Goal: Feedback & Contribution: Contribute content

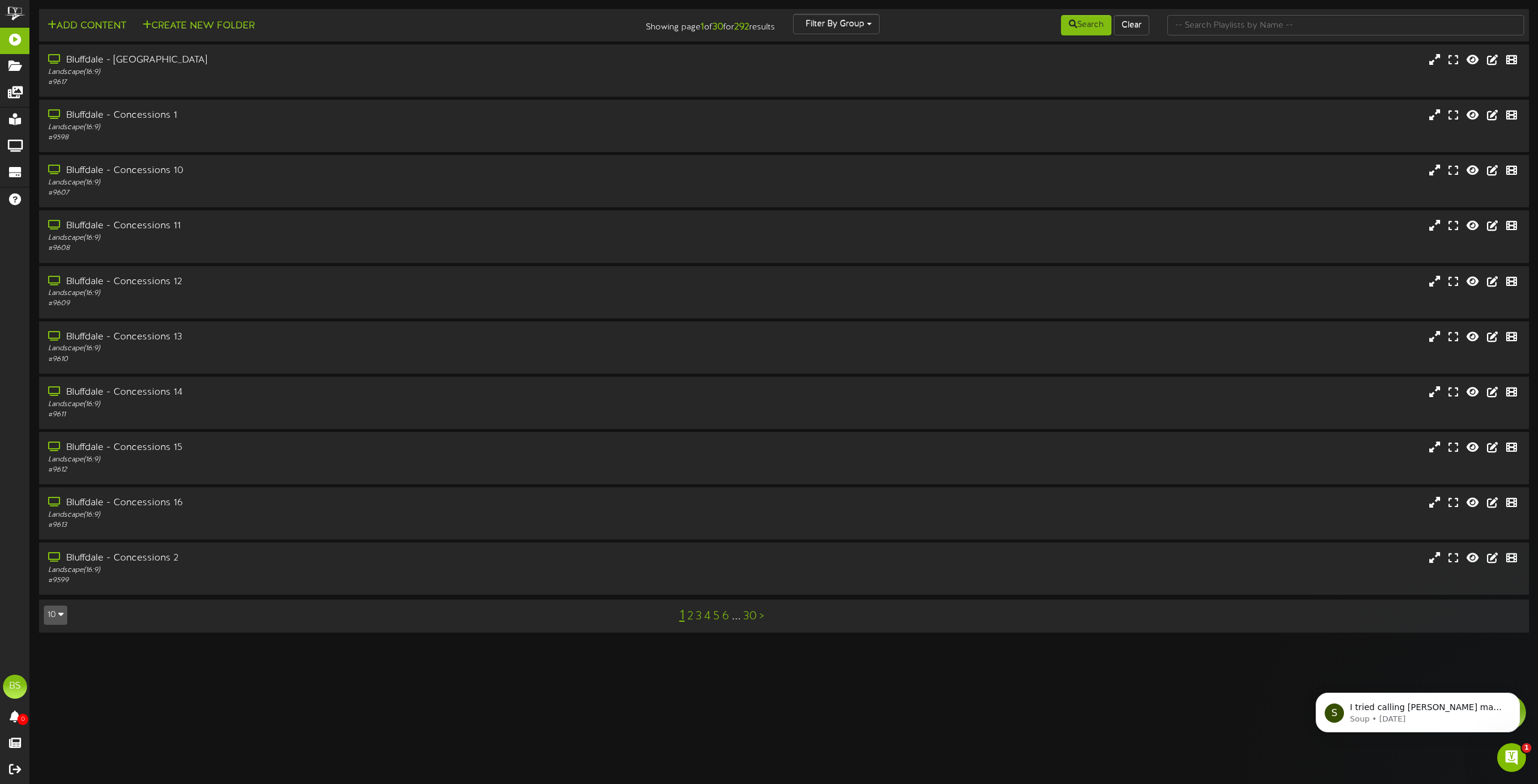
click at [59, 618] on icon "button" at bounding box center [61, 614] width 6 height 8
click at [57, 590] on div "100" at bounding box center [56, 592] width 23 height 18
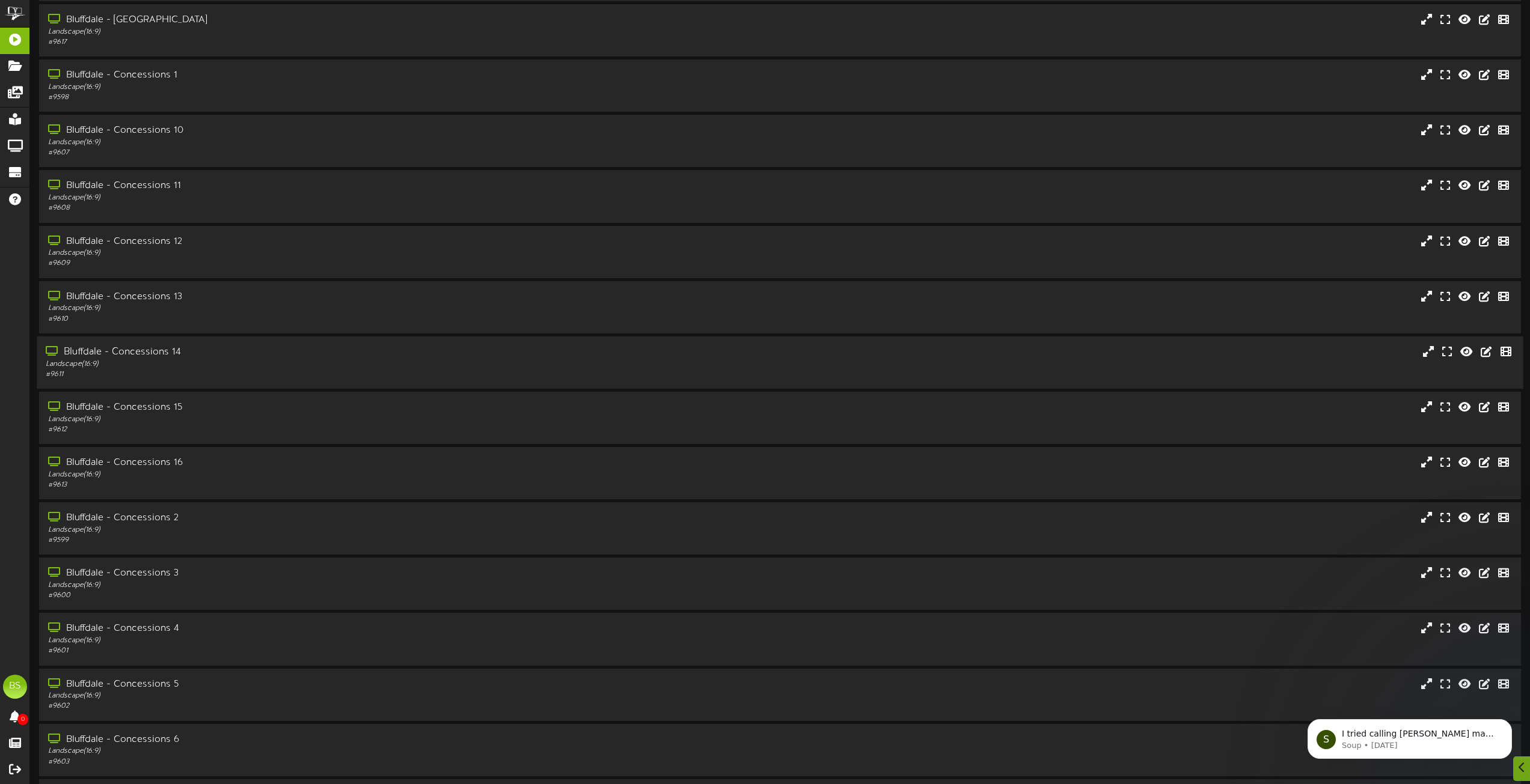
scroll to position [120, 0]
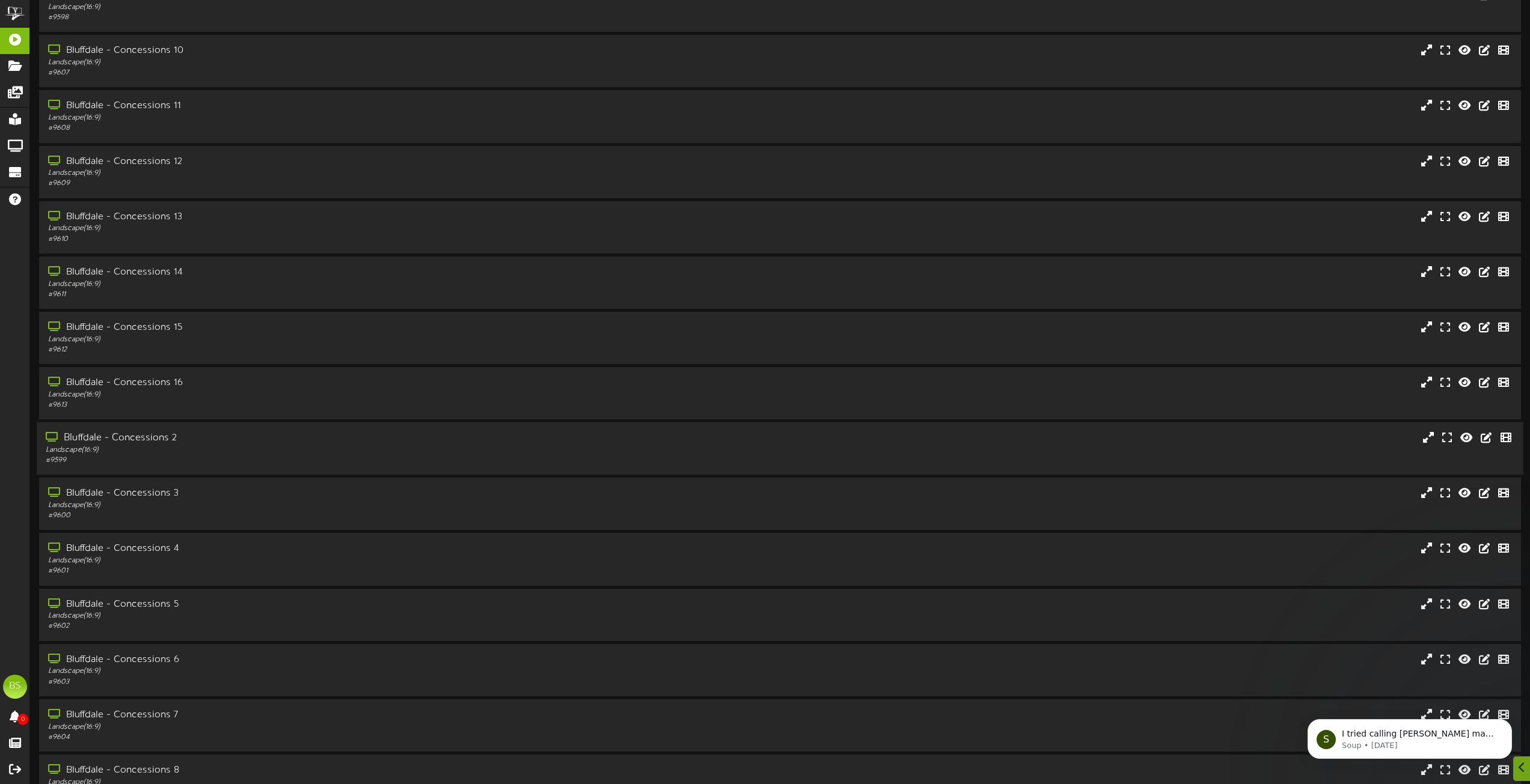
click at [145, 437] on div "Bluffdale - Concessions 2" at bounding box center [346, 438] width 601 height 14
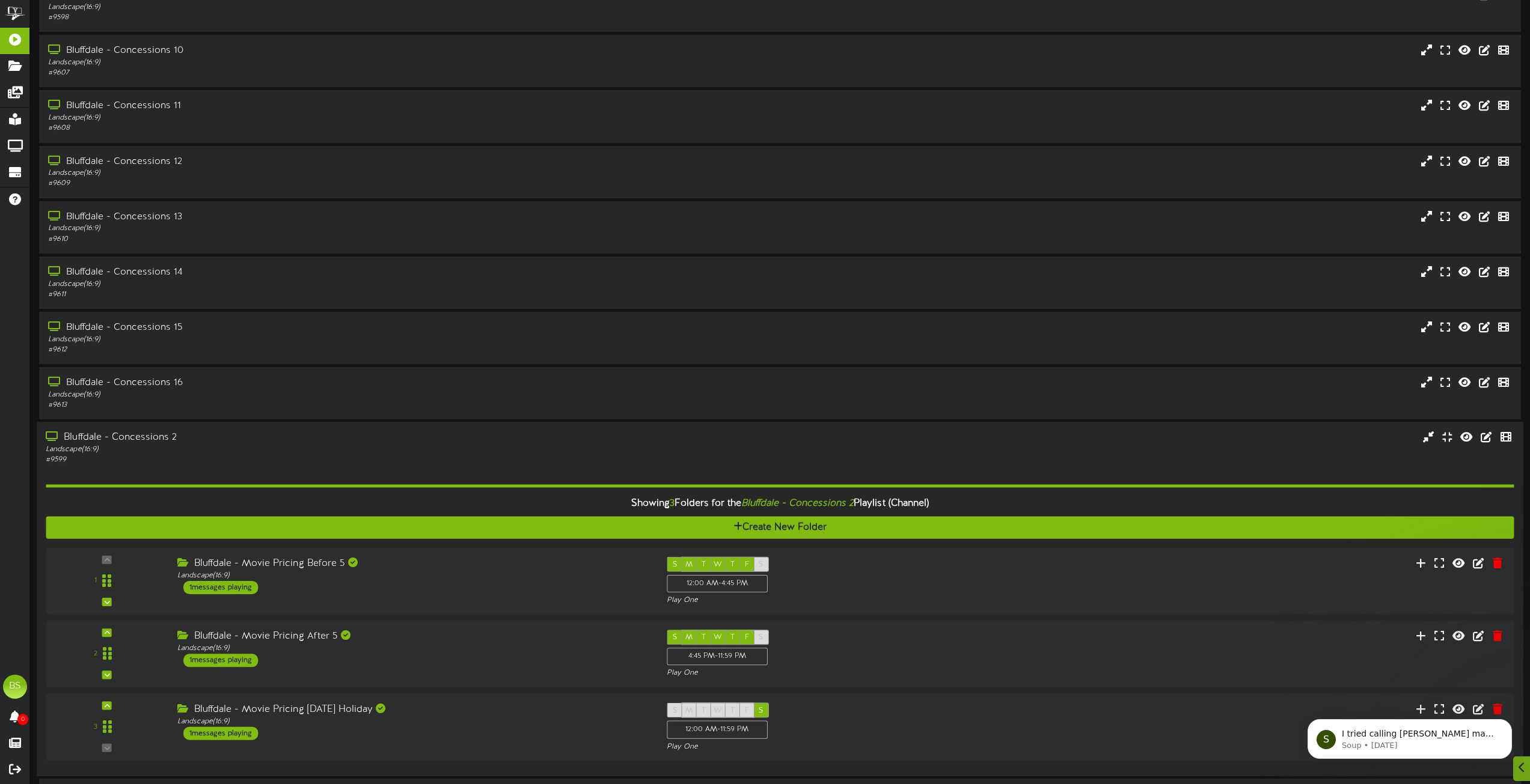
click at [145, 437] on div "Bluffdale - Concessions 2" at bounding box center [346, 438] width 601 height 14
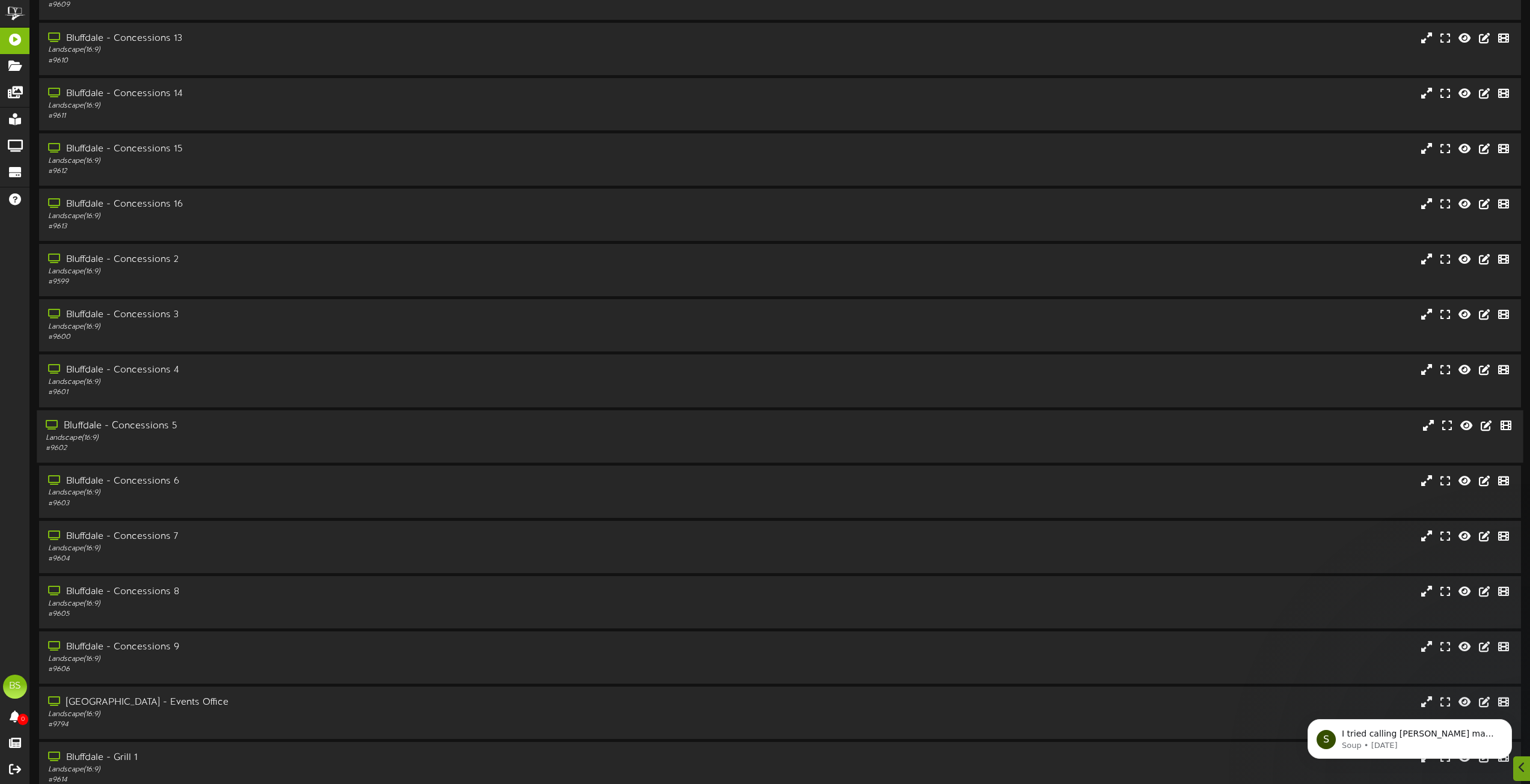
scroll to position [300, 0]
click at [164, 585] on div "Bluffdale - Concessions 8" at bounding box center [346, 591] width 601 height 14
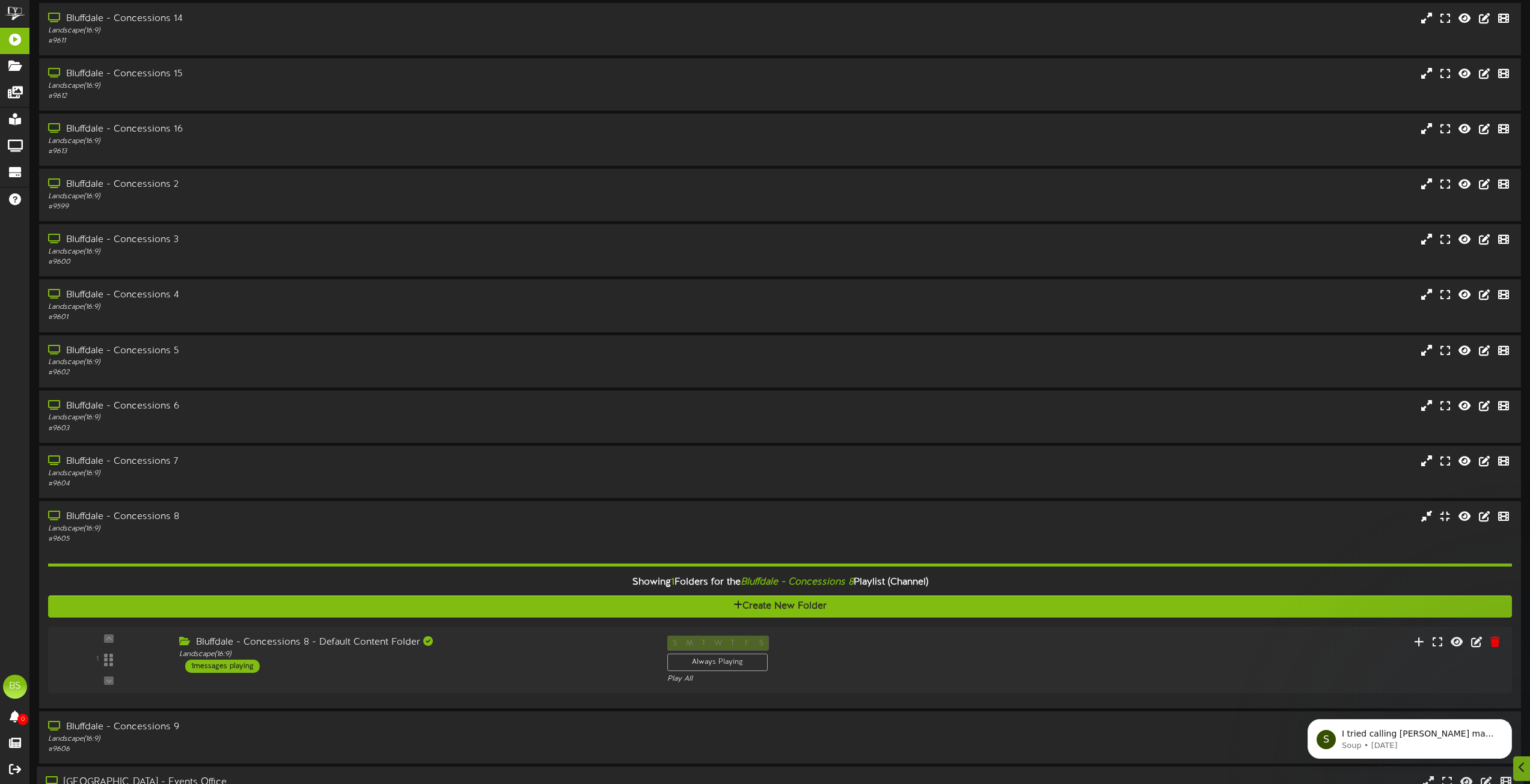
scroll to position [721, 0]
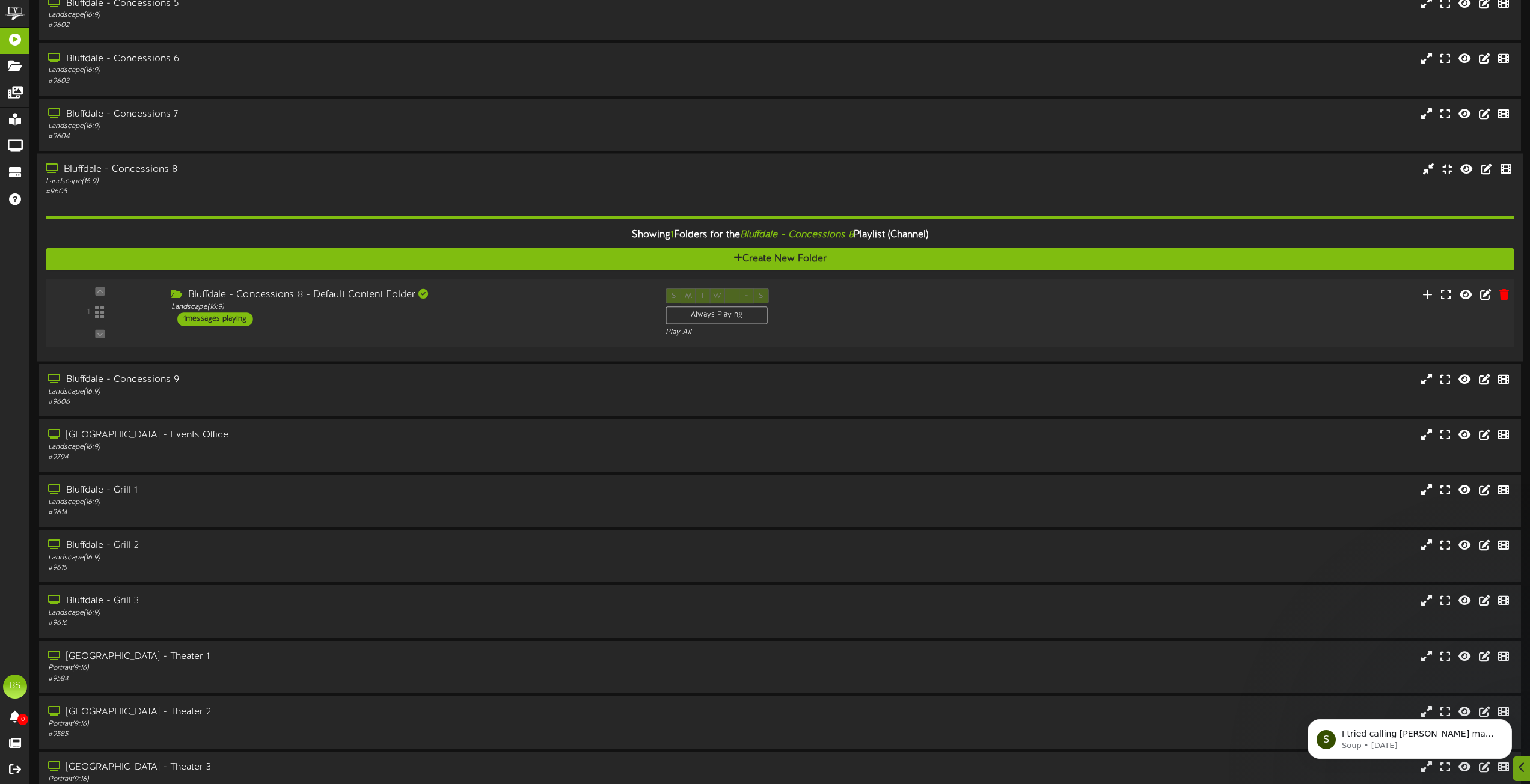
click at [235, 320] on div "1 messages playing" at bounding box center [215, 318] width 75 height 13
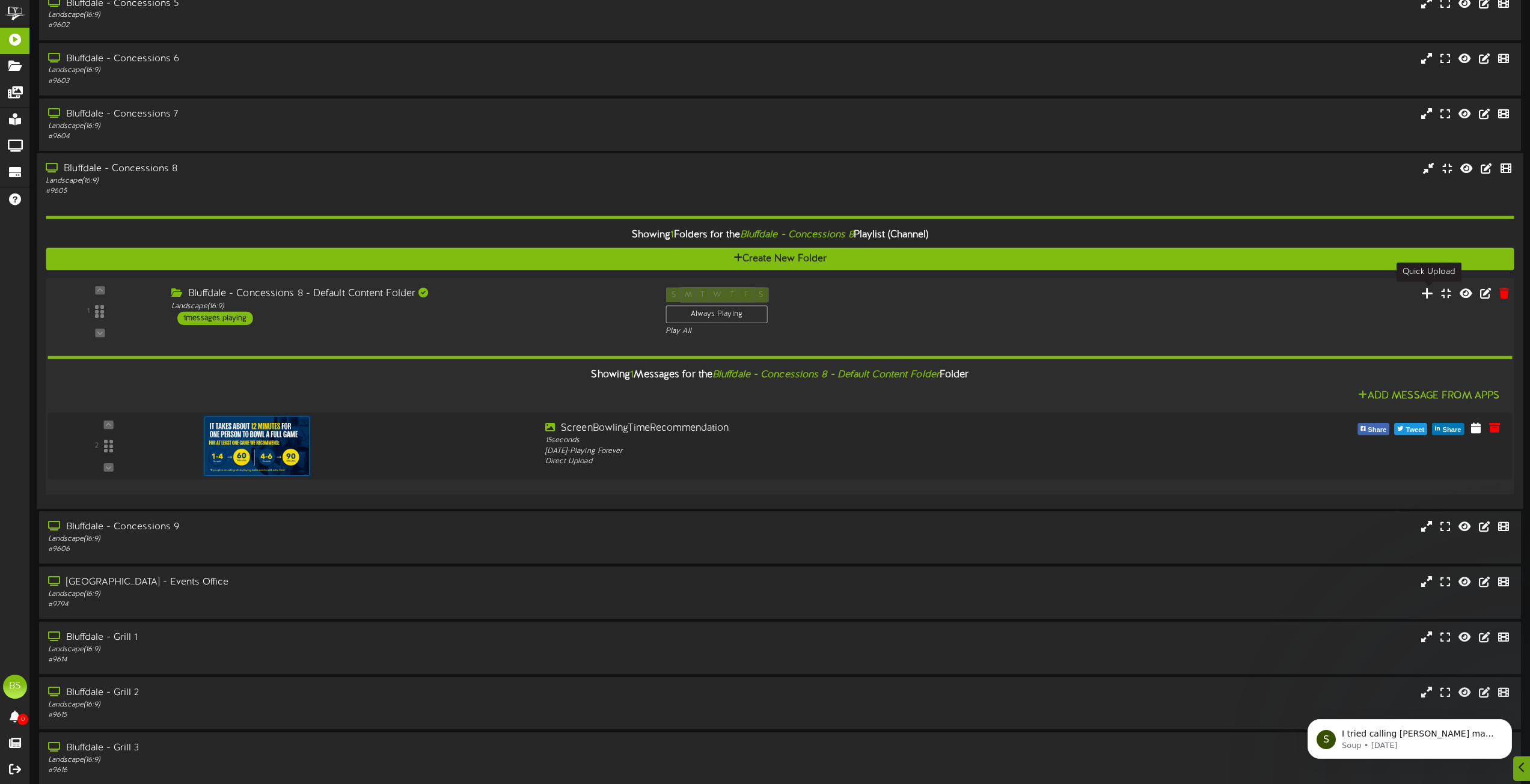
click at [1427, 295] on icon at bounding box center [1428, 292] width 13 height 13
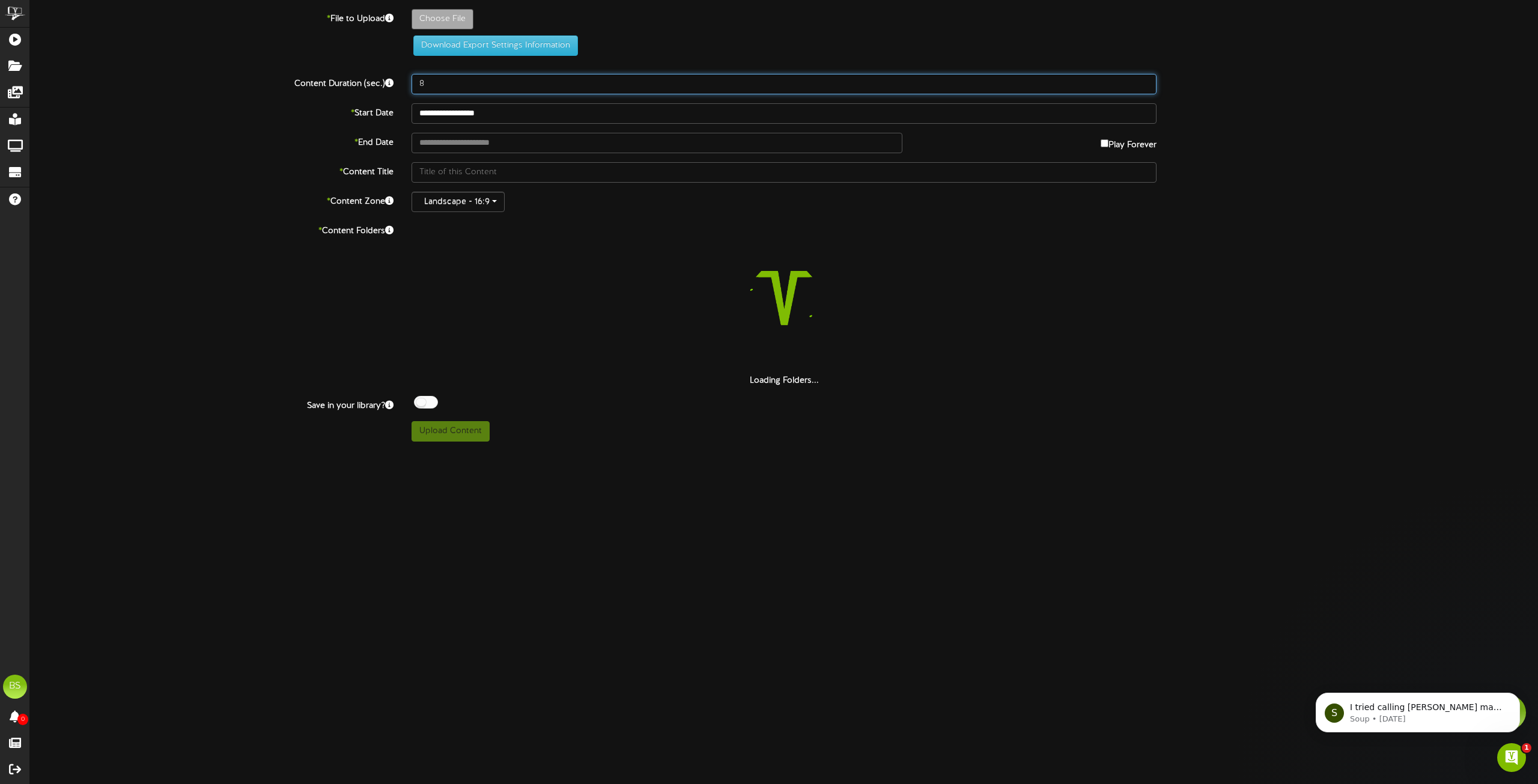
drag, startPoint x: 443, startPoint y: 92, endPoint x: 598, endPoint y: 16, distance: 172.6
click at [449, 92] on input "8" at bounding box center [784, 84] width 745 height 21
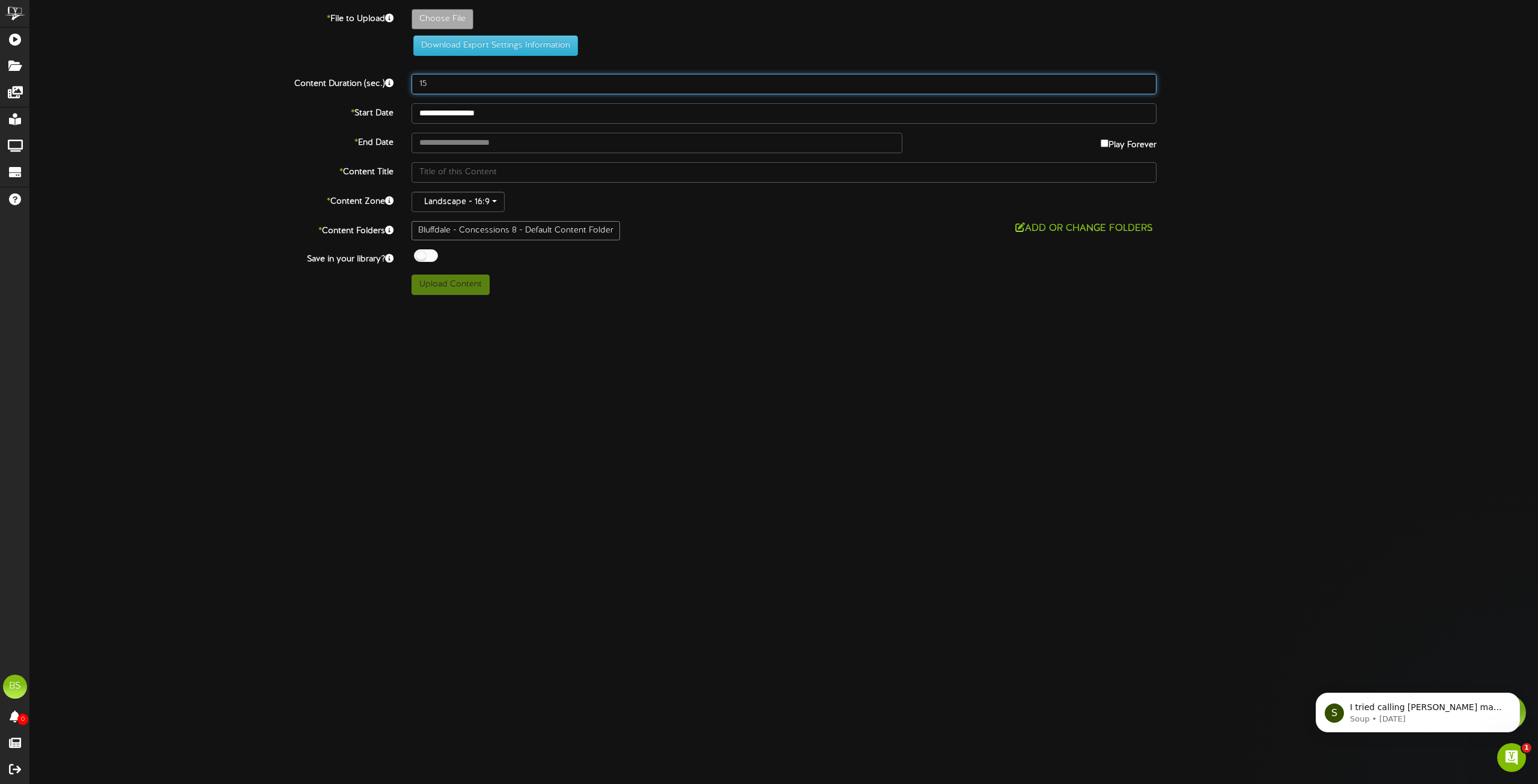
type input "15"
click at [422, 253] on div at bounding box center [426, 256] width 24 height 13
type input "**********"
type input "PersonalBowlingGear20251920x1080"
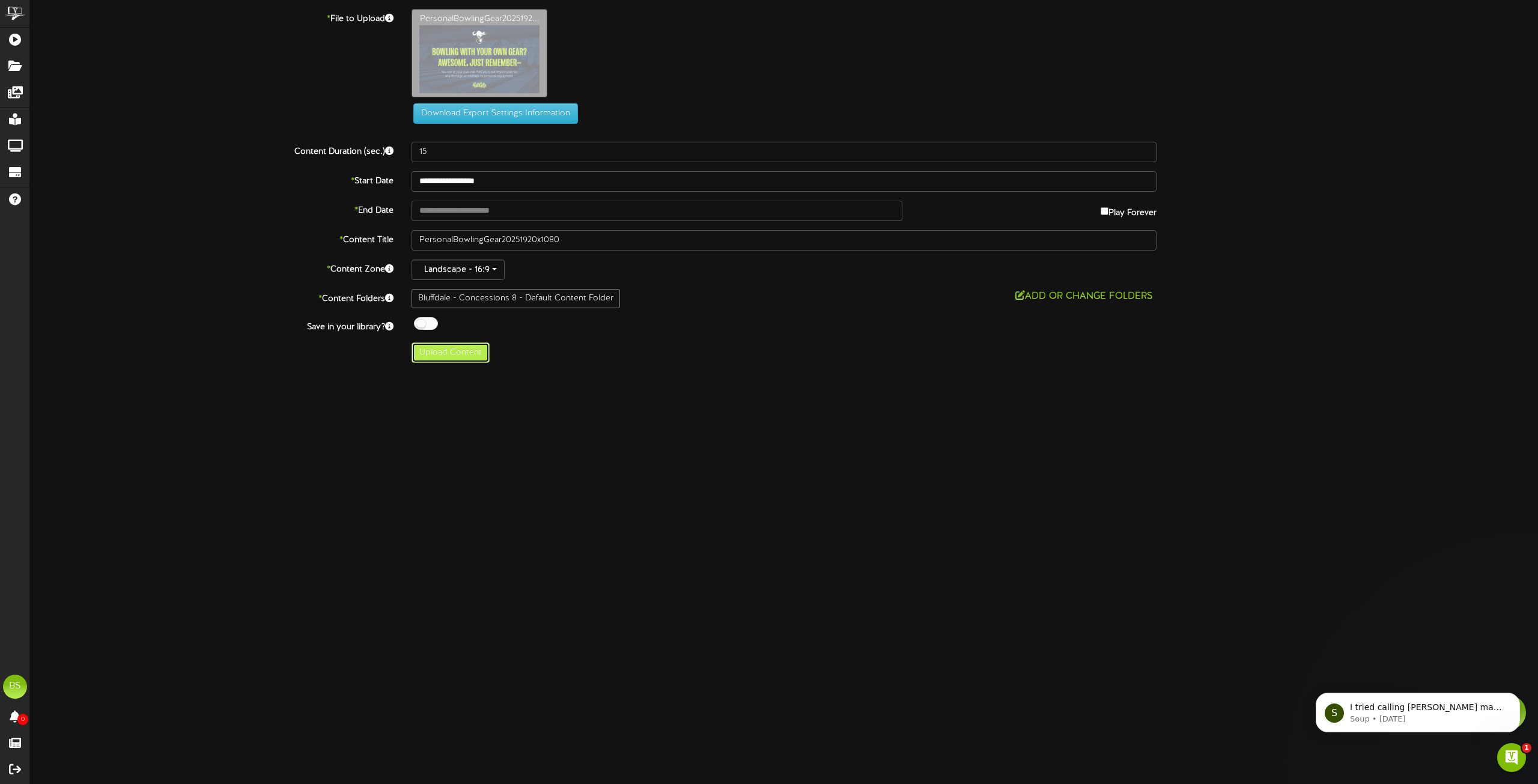
drag, startPoint x: 464, startPoint y: 352, endPoint x: 469, endPoint y: 349, distance: 5.8
click at [464, 352] on button "Upload Content" at bounding box center [450, 352] width 78 height 21
type input "**********"
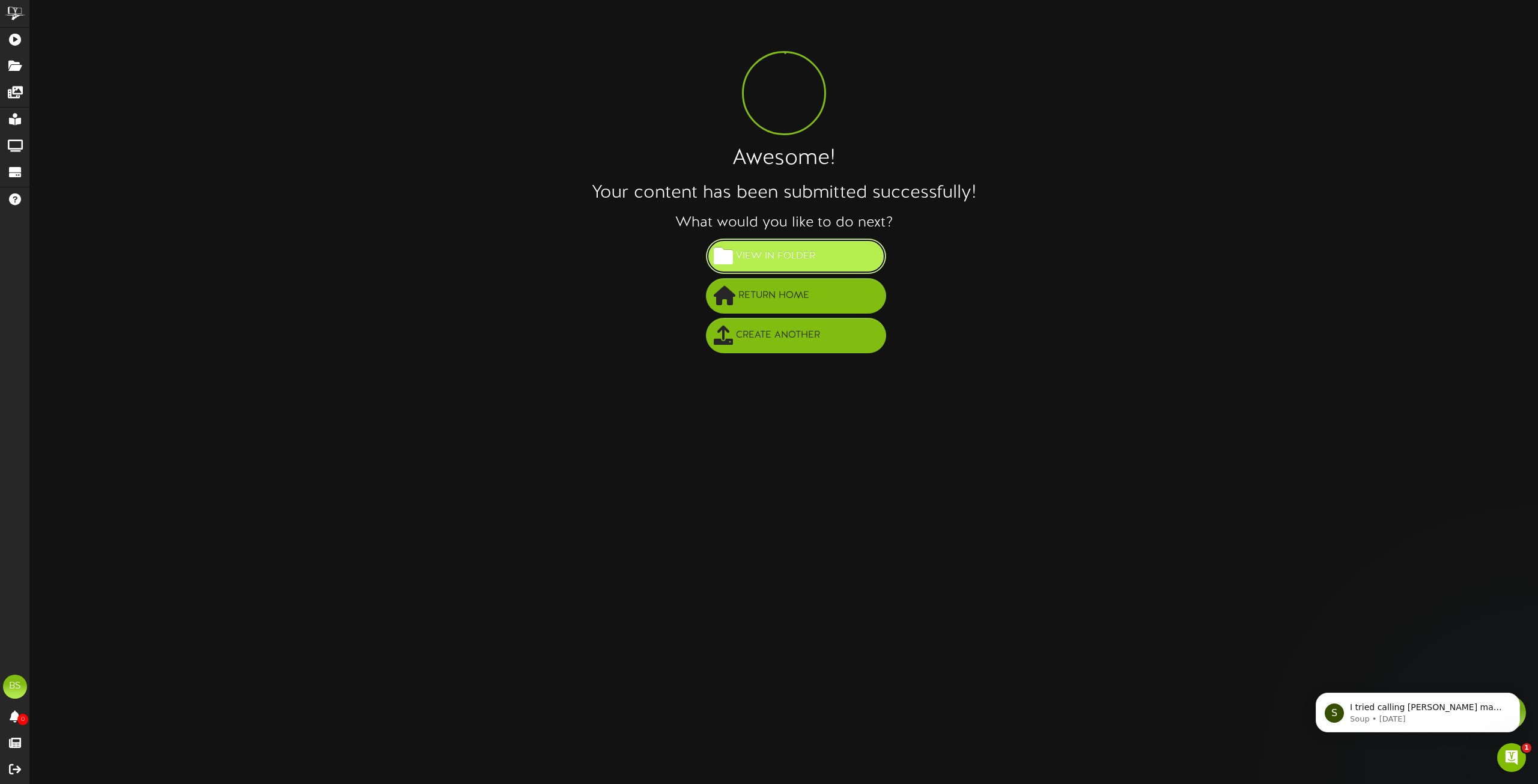
click at [787, 254] on span "View in Folder" at bounding box center [776, 256] width 85 height 20
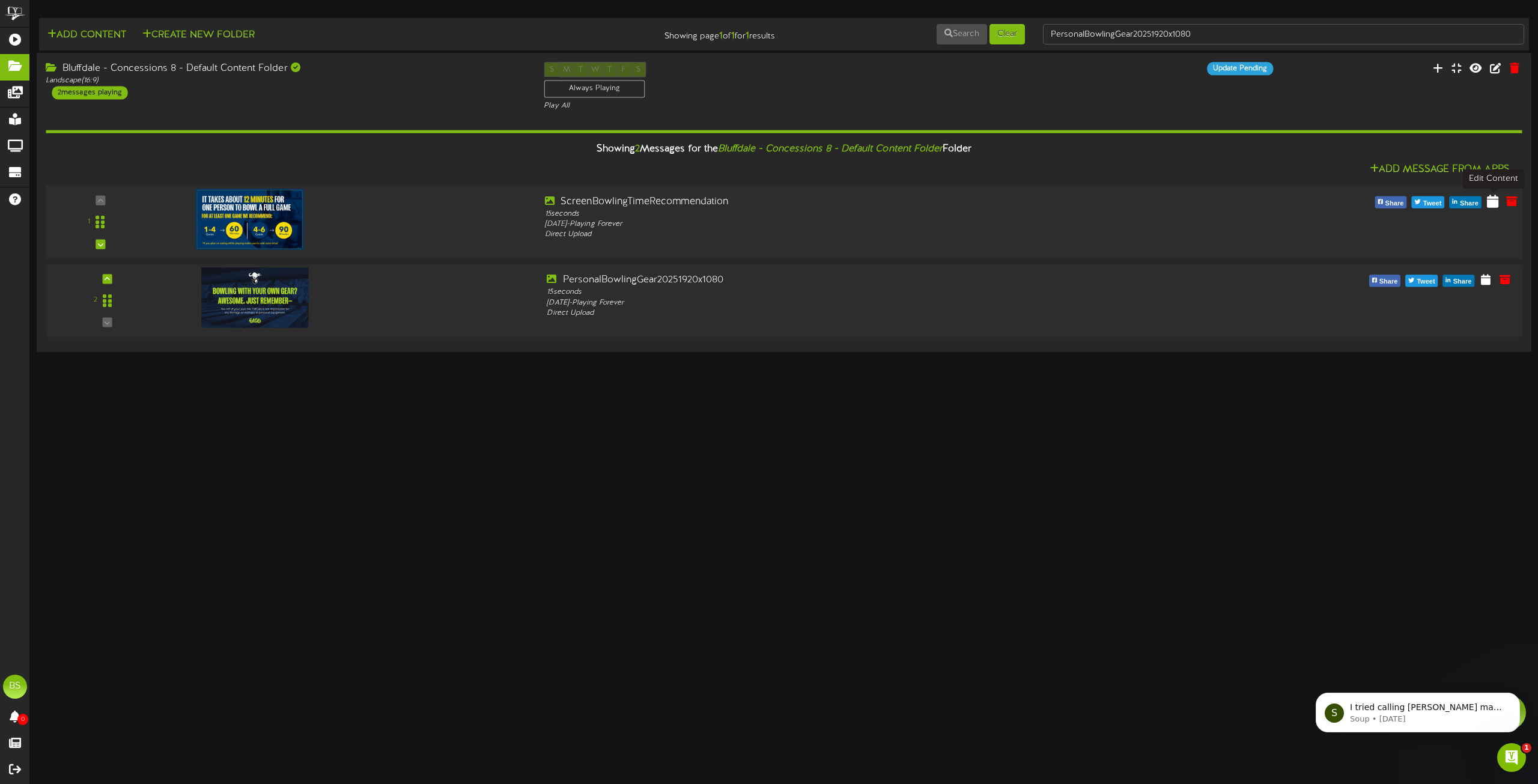
click at [1491, 202] on icon at bounding box center [1493, 200] width 11 height 13
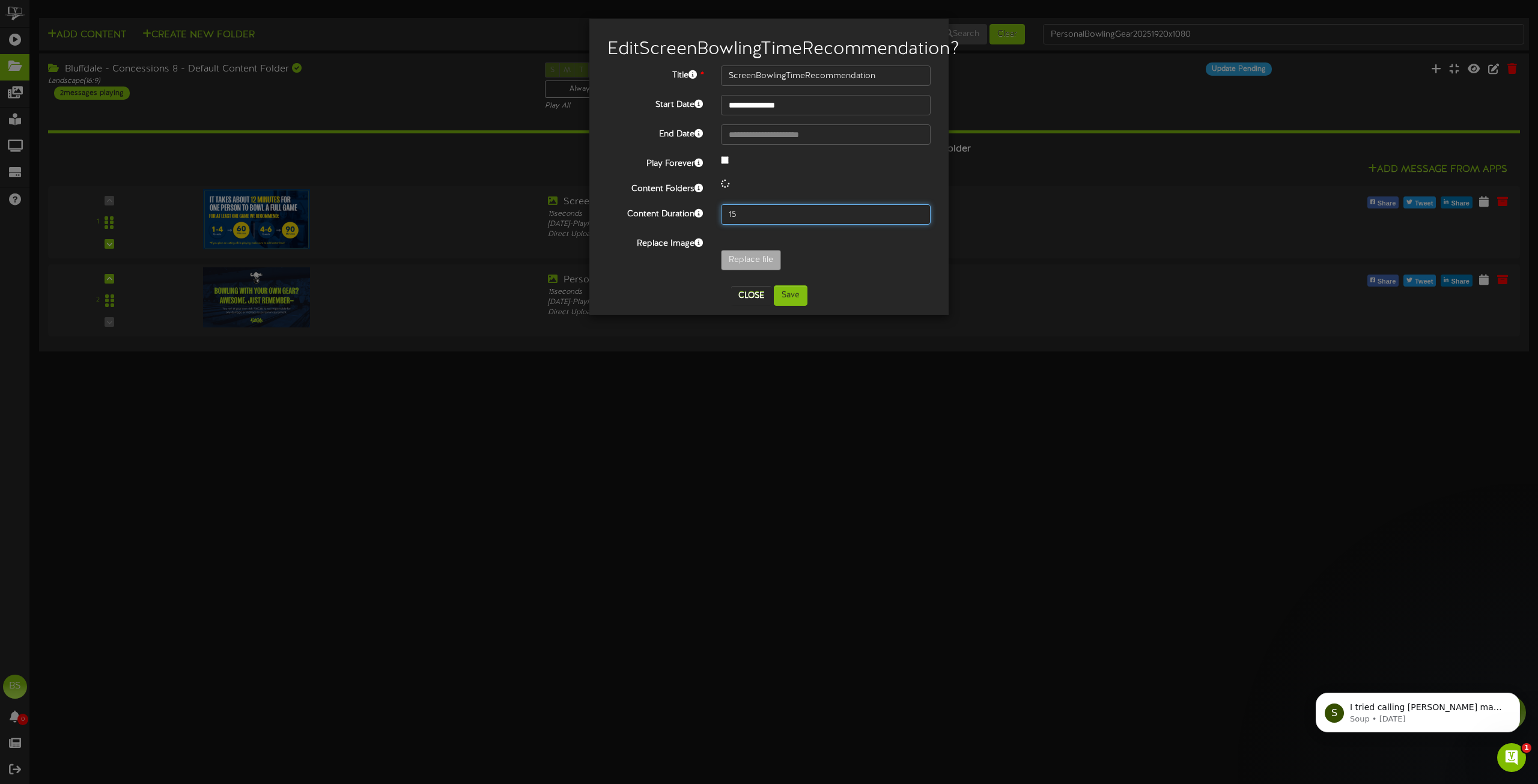
click at [739, 225] on input "15" at bounding box center [826, 214] width 210 height 21
type input "1"
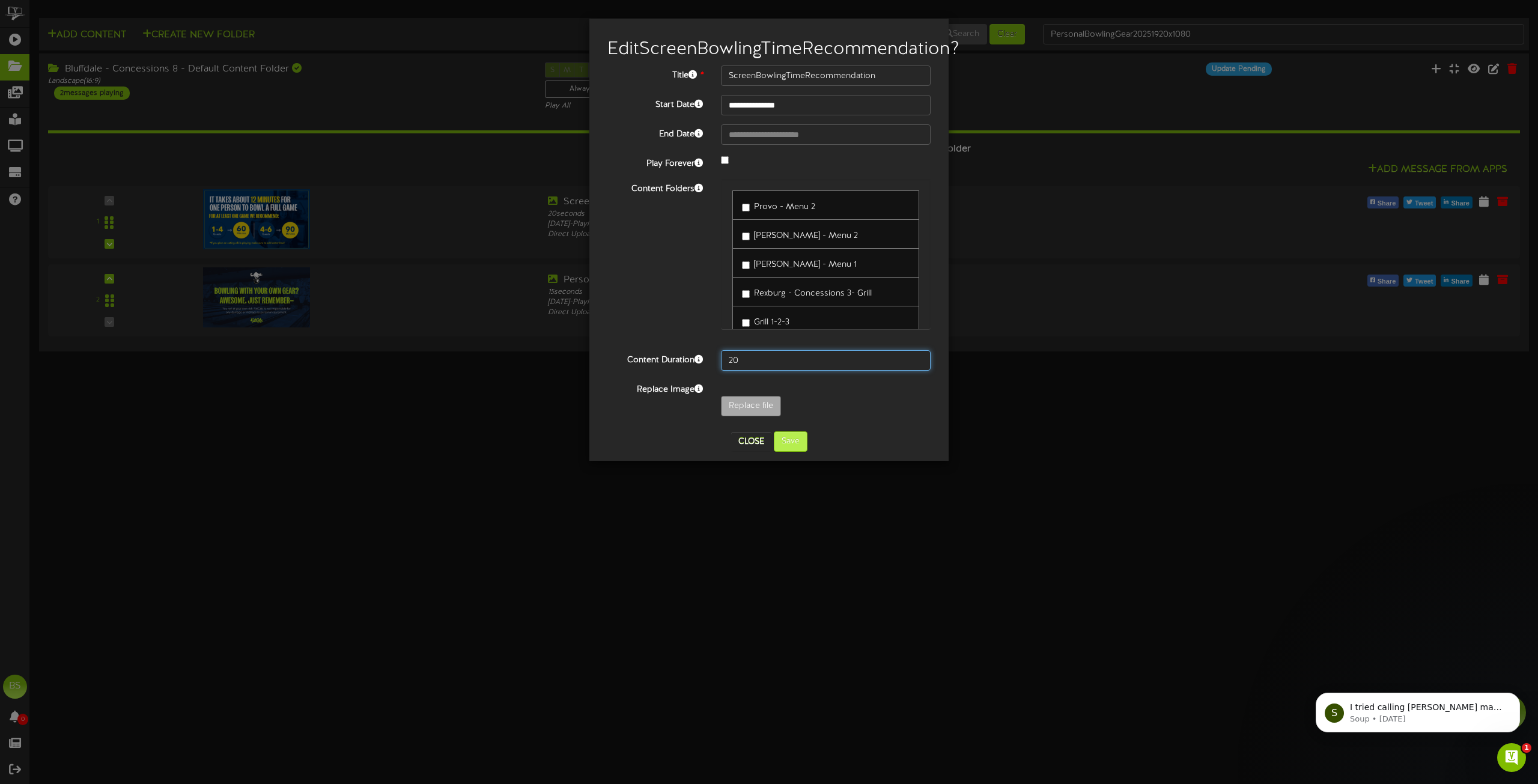
type input "20"
click at [786, 452] on button "Save" at bounding box center [791, 442] width 34 height 21
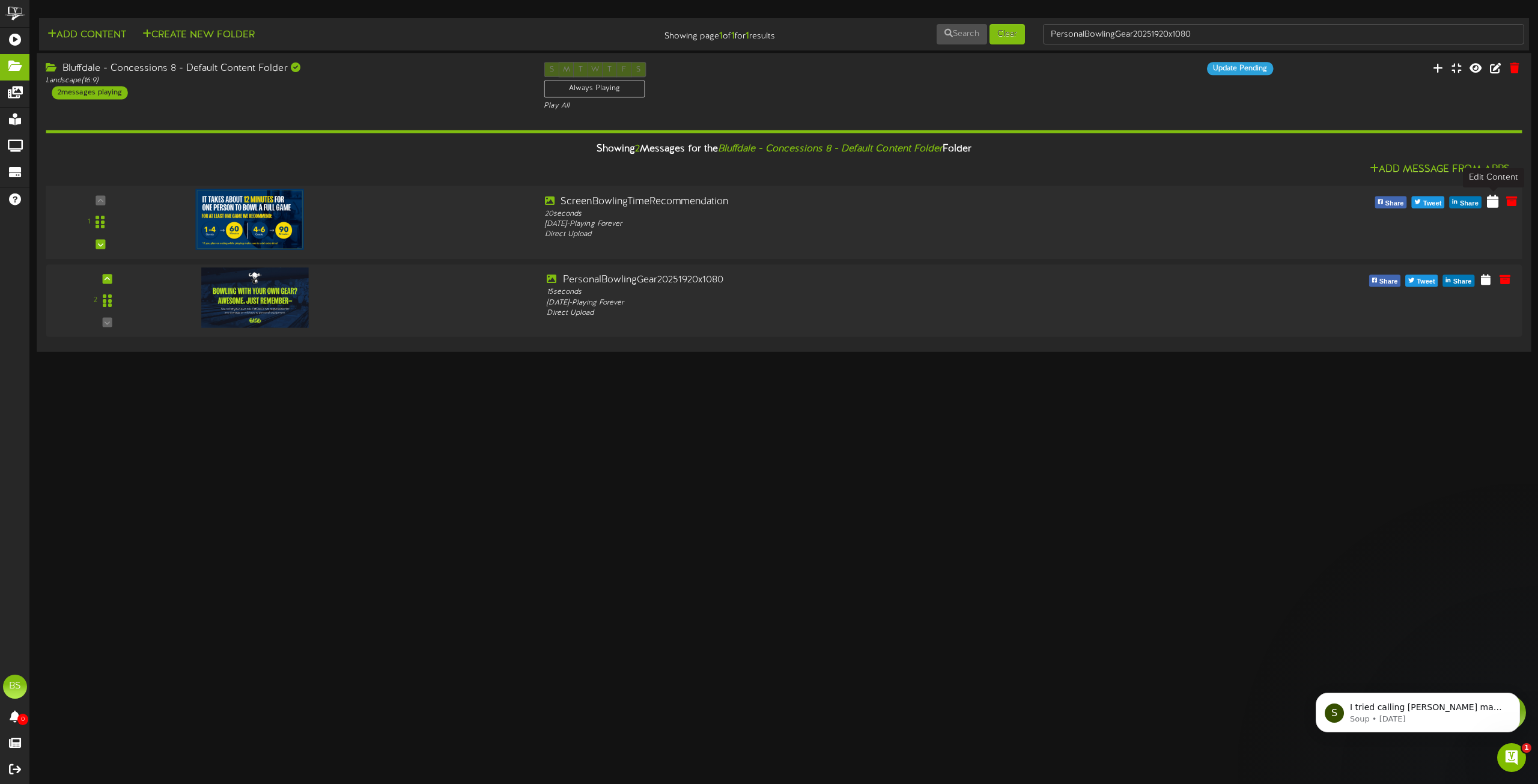
click at [1490, 203] on icon at bounding box center [1493, 200] width 11 height 13
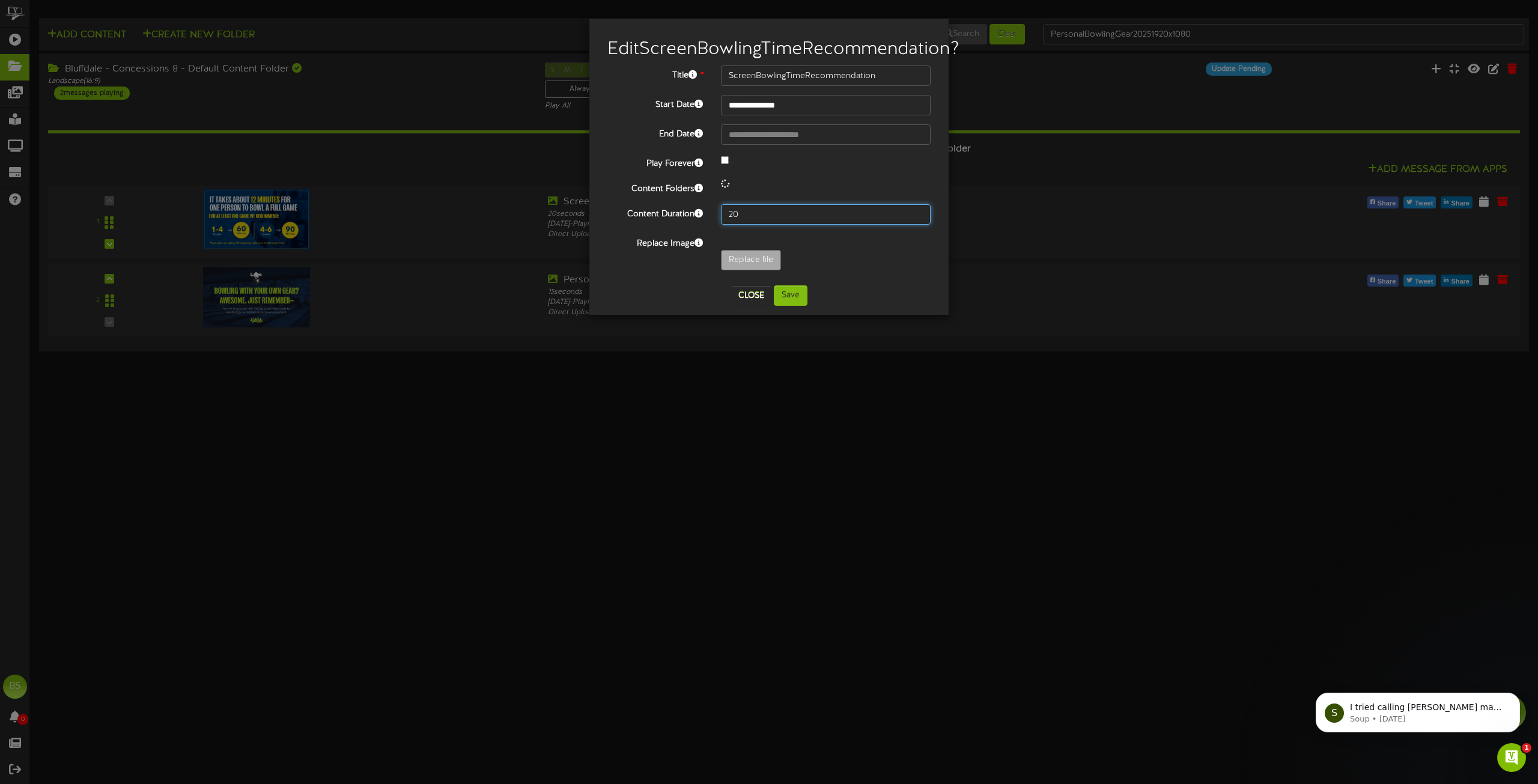
drag, startPoint x: 743, startPoint y: 231, endPoint x: 676, endPoint y: 237, distance: 67.3
click at [712, 225] on div "20" at bounding box center [826, 214] width 227 height 21
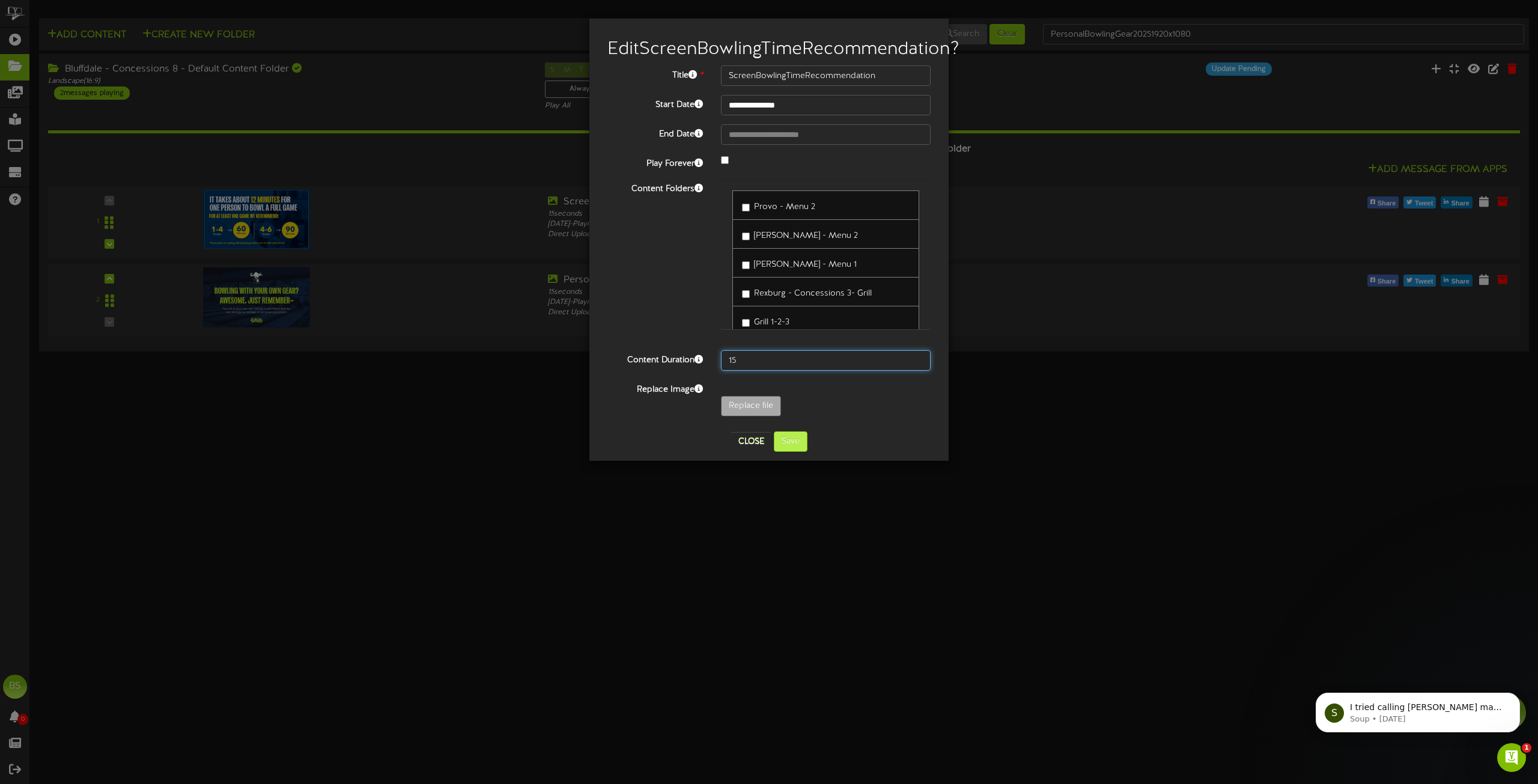
type input "15"
click at [795, 452] on button "Save" at bounding box center [791, 442] width 34 height 21
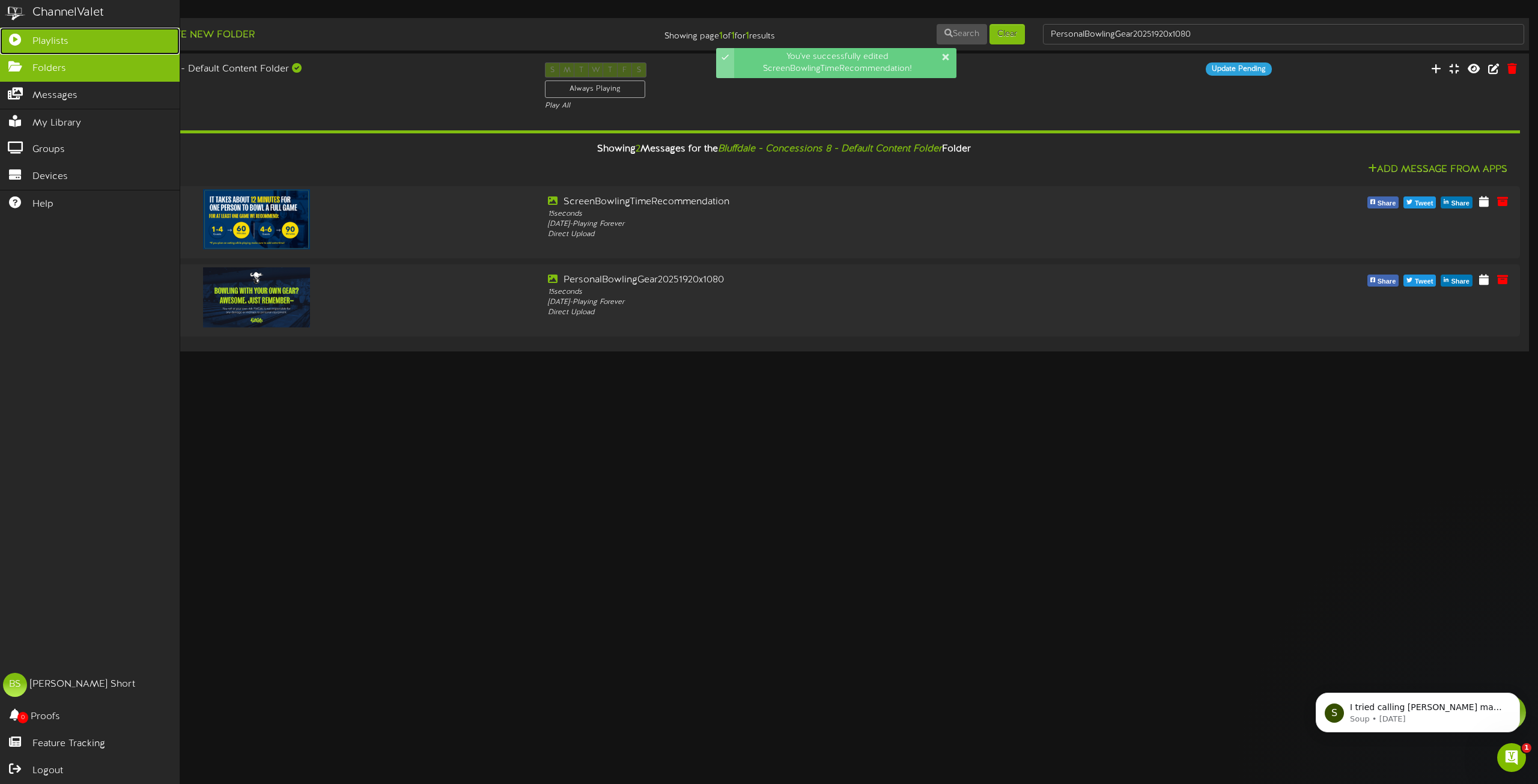
click at [61, 38] on span "Playlists" at bounding box center [50, 41] width 36 height 14
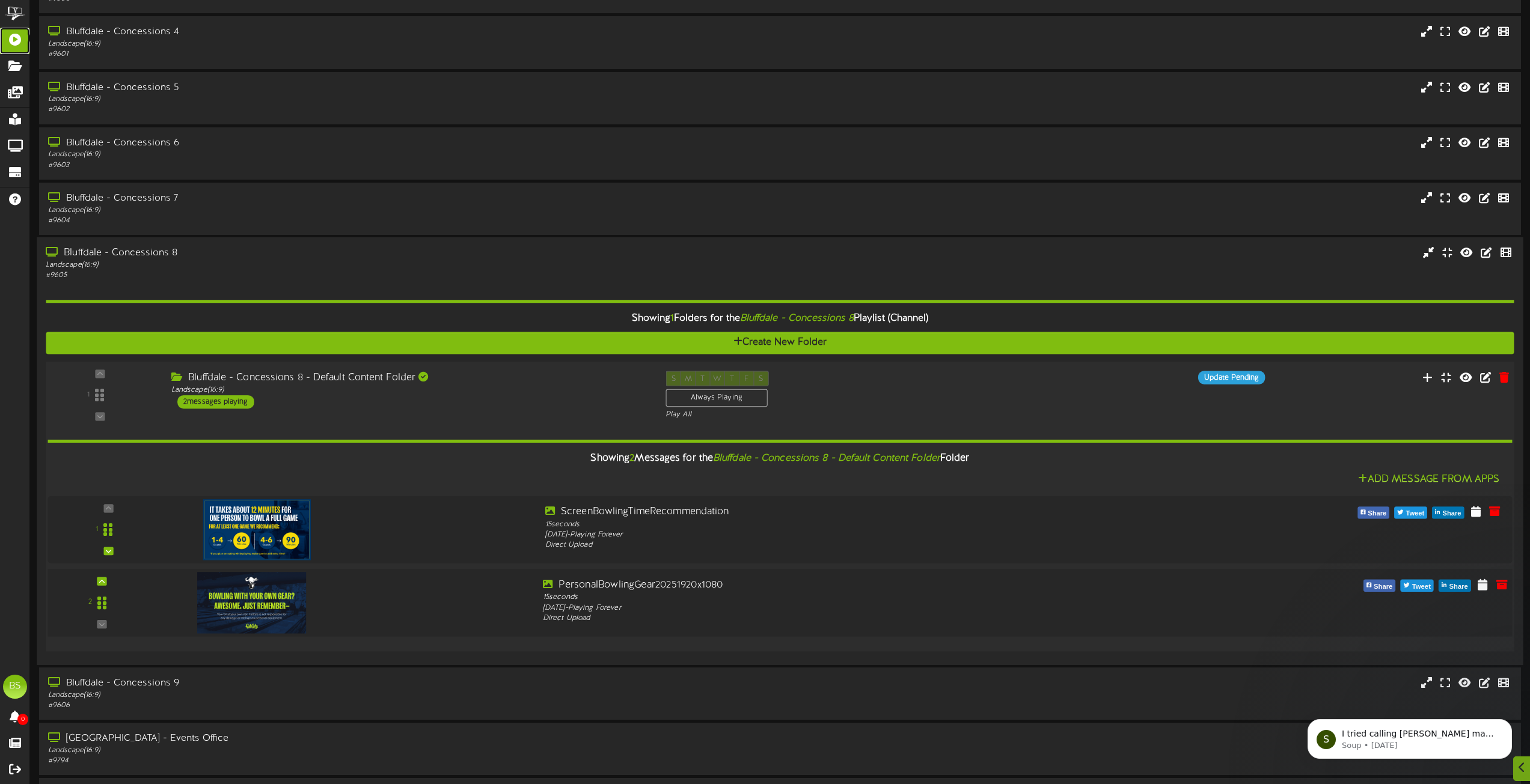
scroll to position [721, 0]
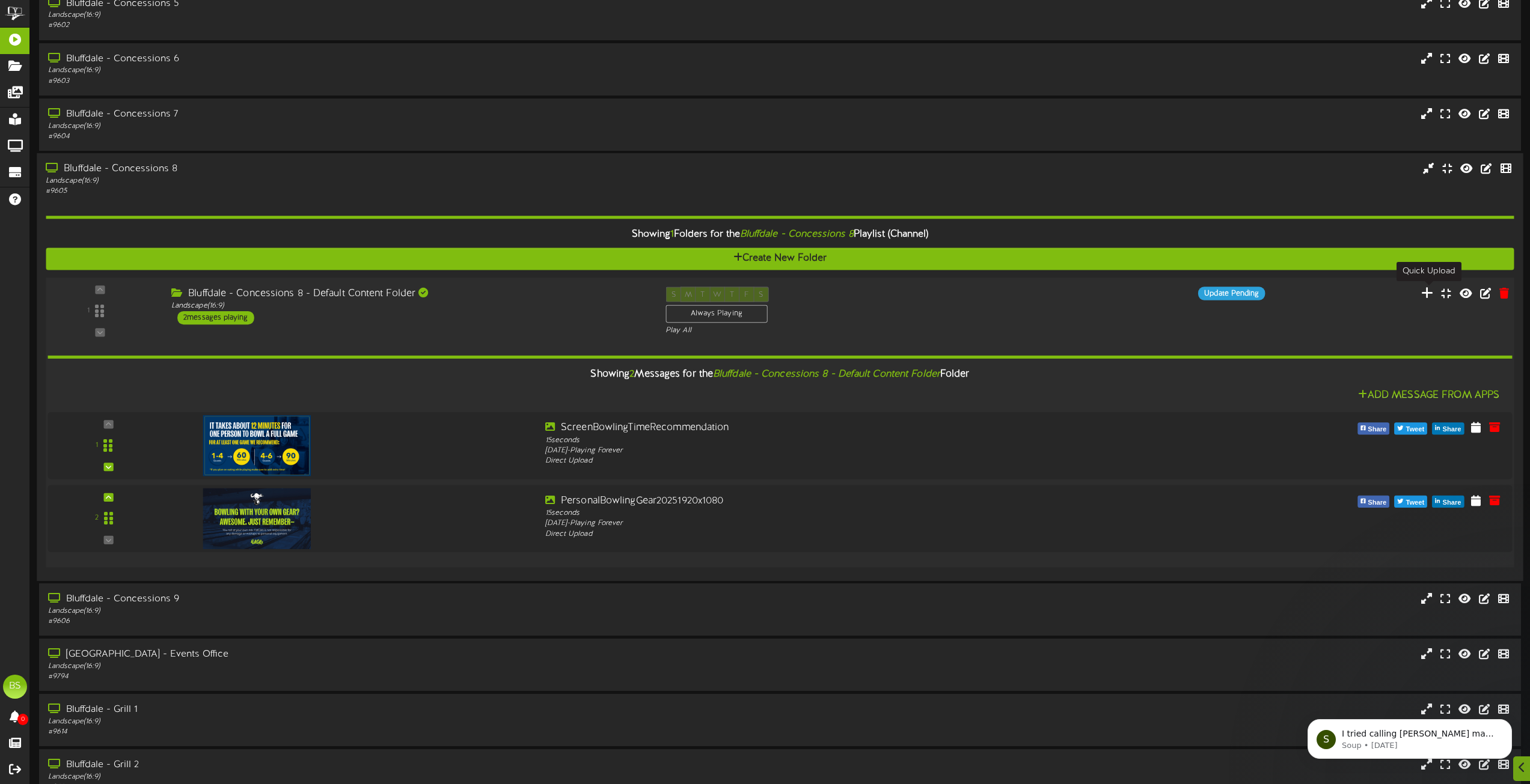
click at [1426, 295] on icon at bounding box center [1428, 292] width 13 height 13
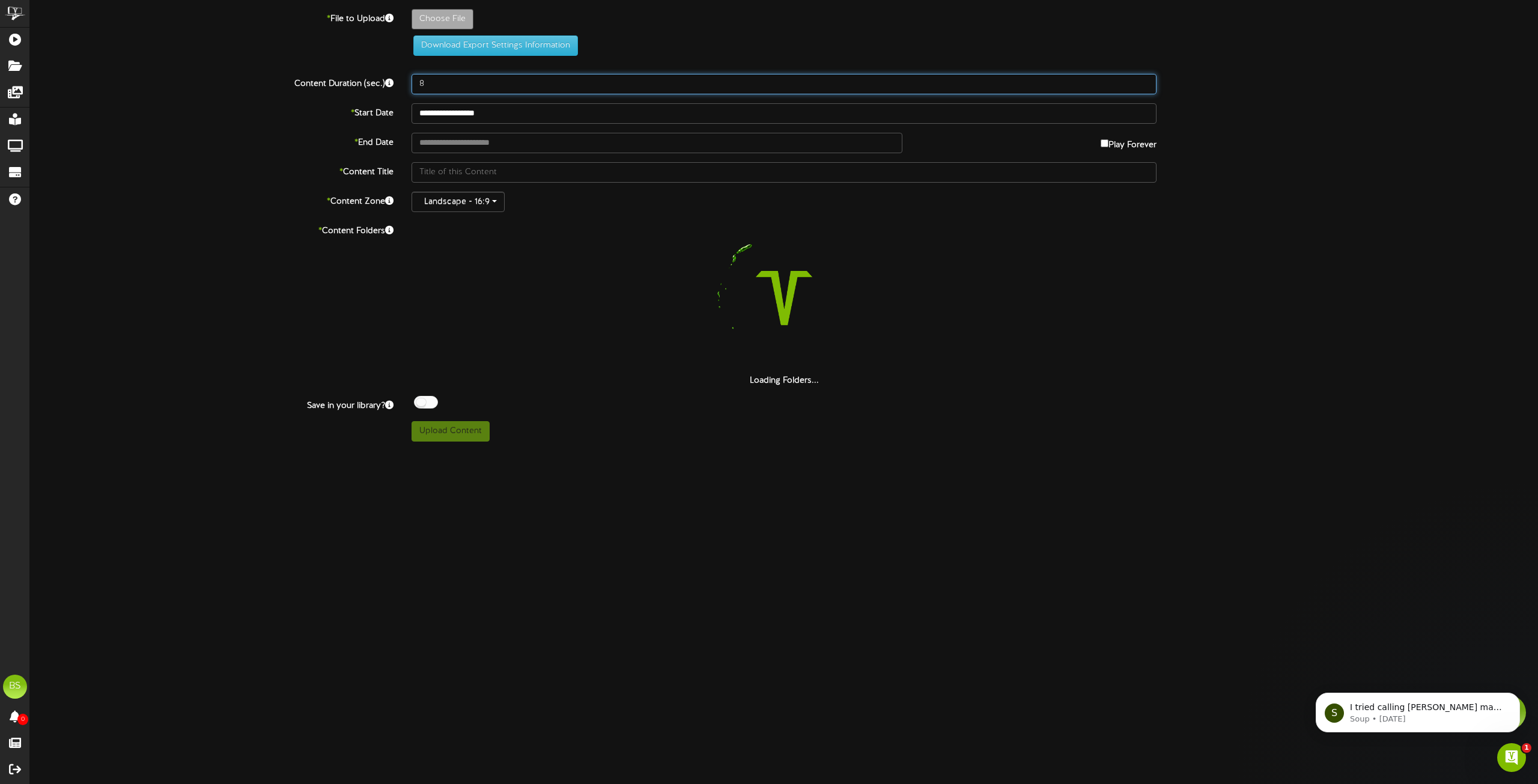
click at [427, 90] on input "8" at bounding box center [784, 84] width 745 height 21
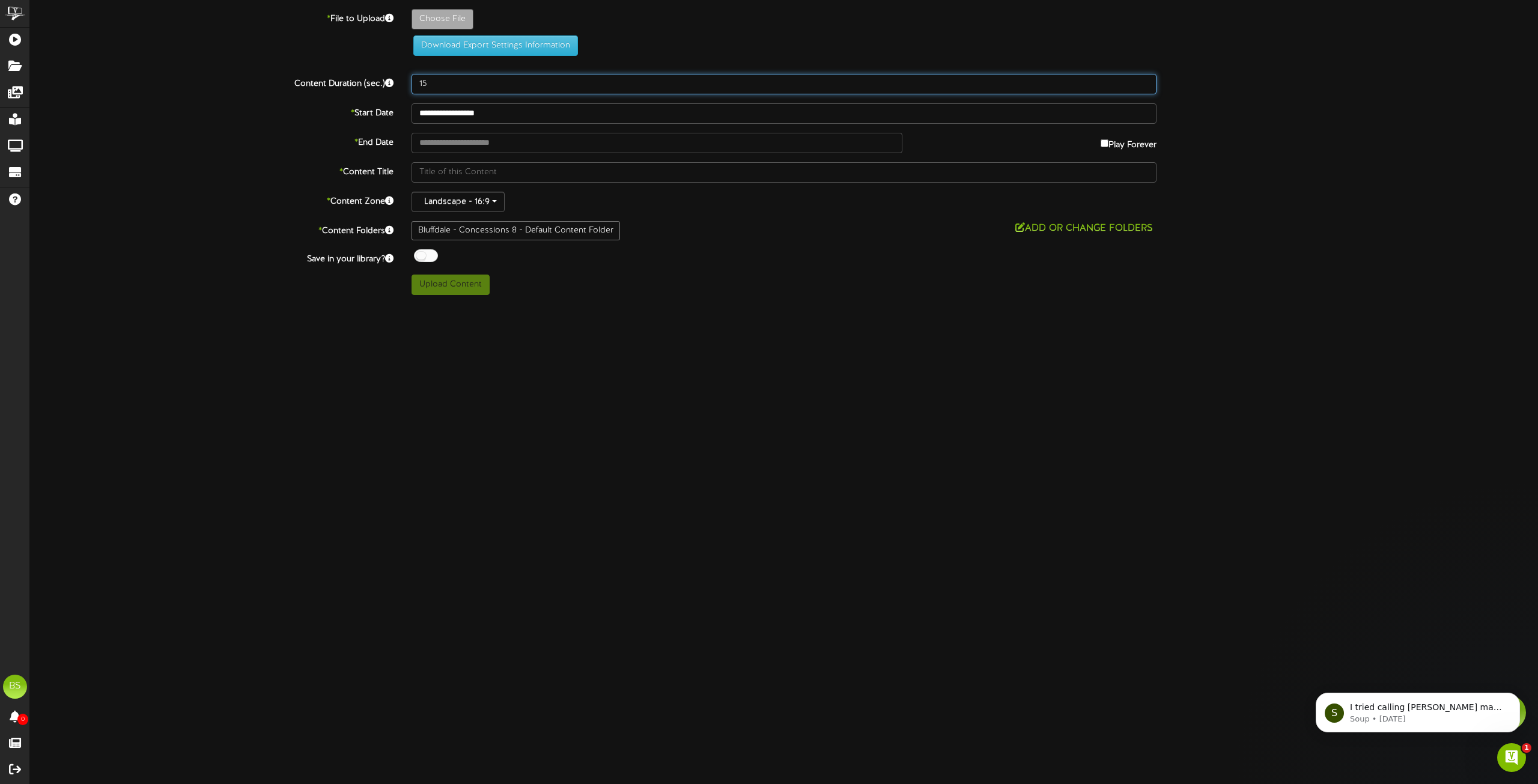
type input "15"
click at [420, 258] on div at bounding box center [426, 256] width 24 height 13
type input "**********"
type input "FatCats-Rules-Lane-Signage-Updated2023-Copy"
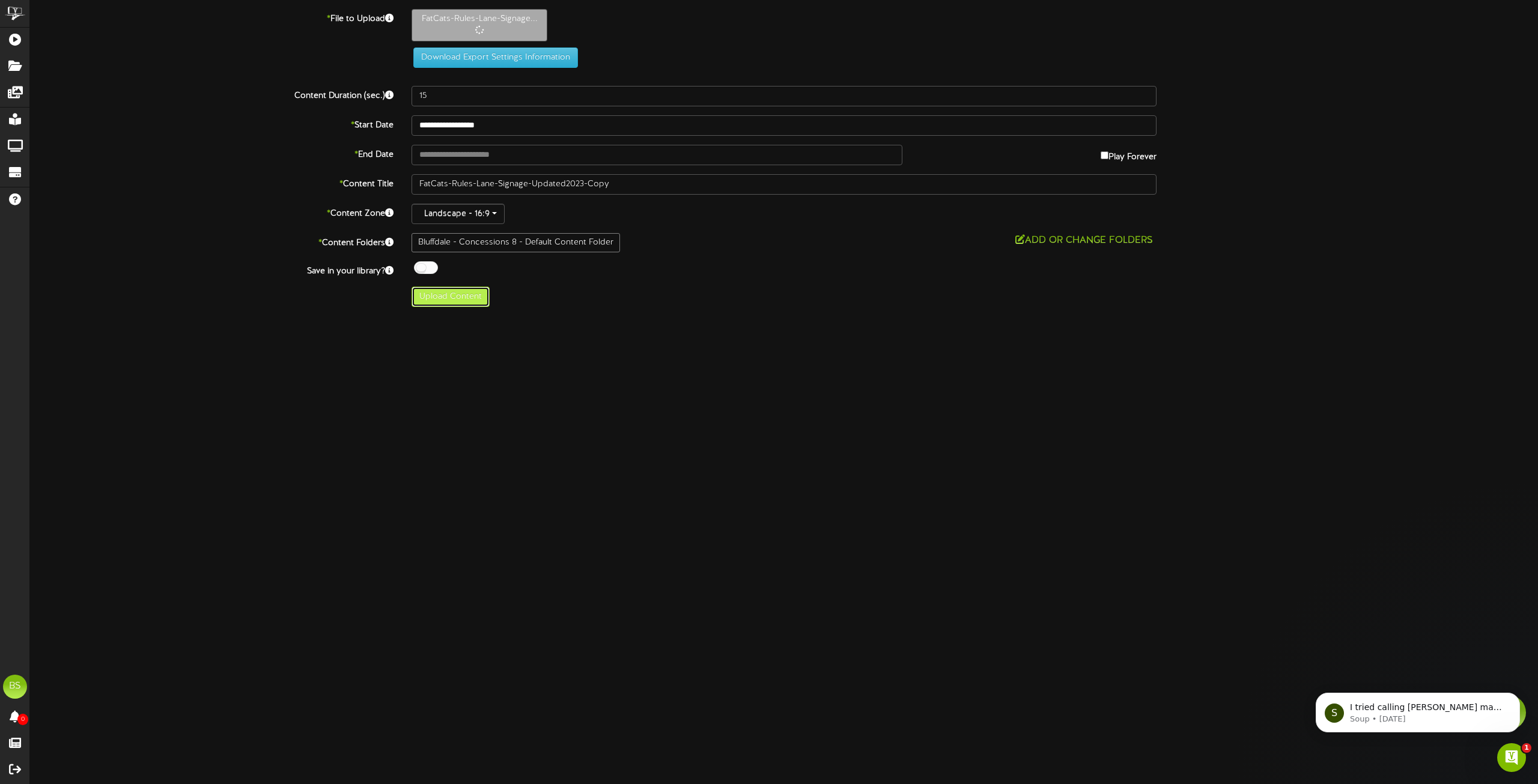
click at [447, 298] on button "Upload Content" at bounding box center [450, 297] width 78 height 21
type input "**********"
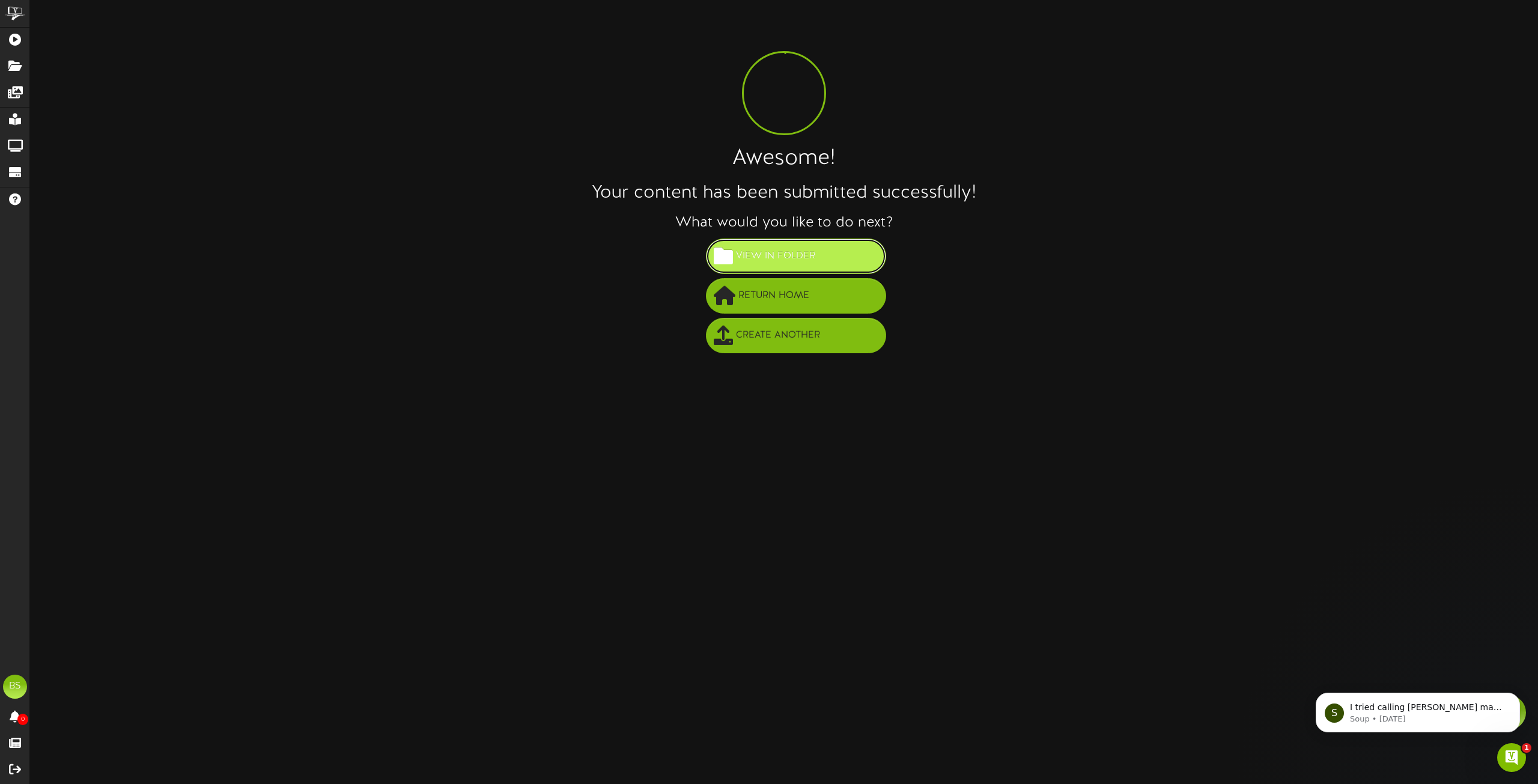
click at [787, 254] on span "View in Folder" at bounding box center [776, 256] width 85 height 20
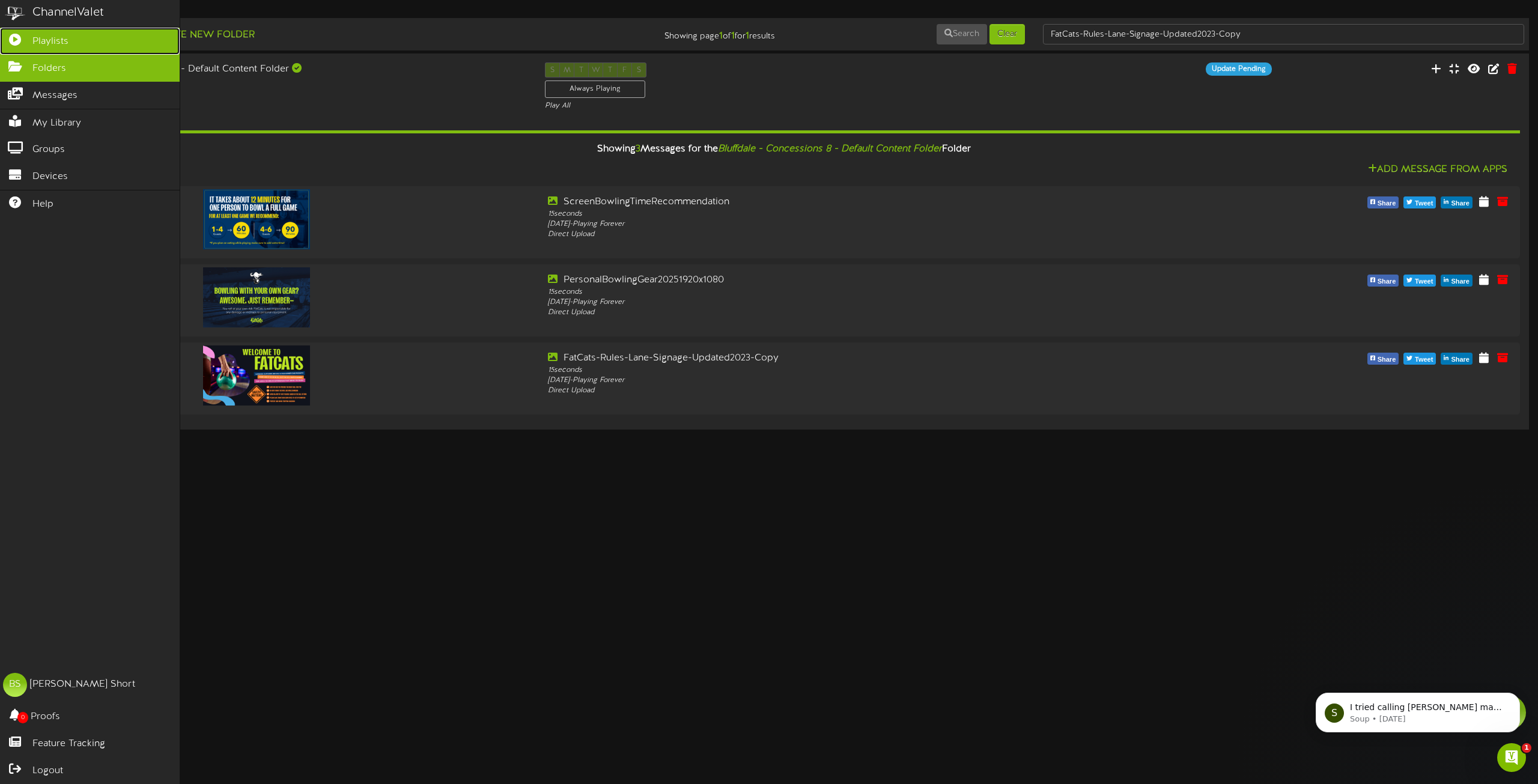
click at [43, 33] on link "Playlists" at bounding box center [90, 41] width 180 height 27
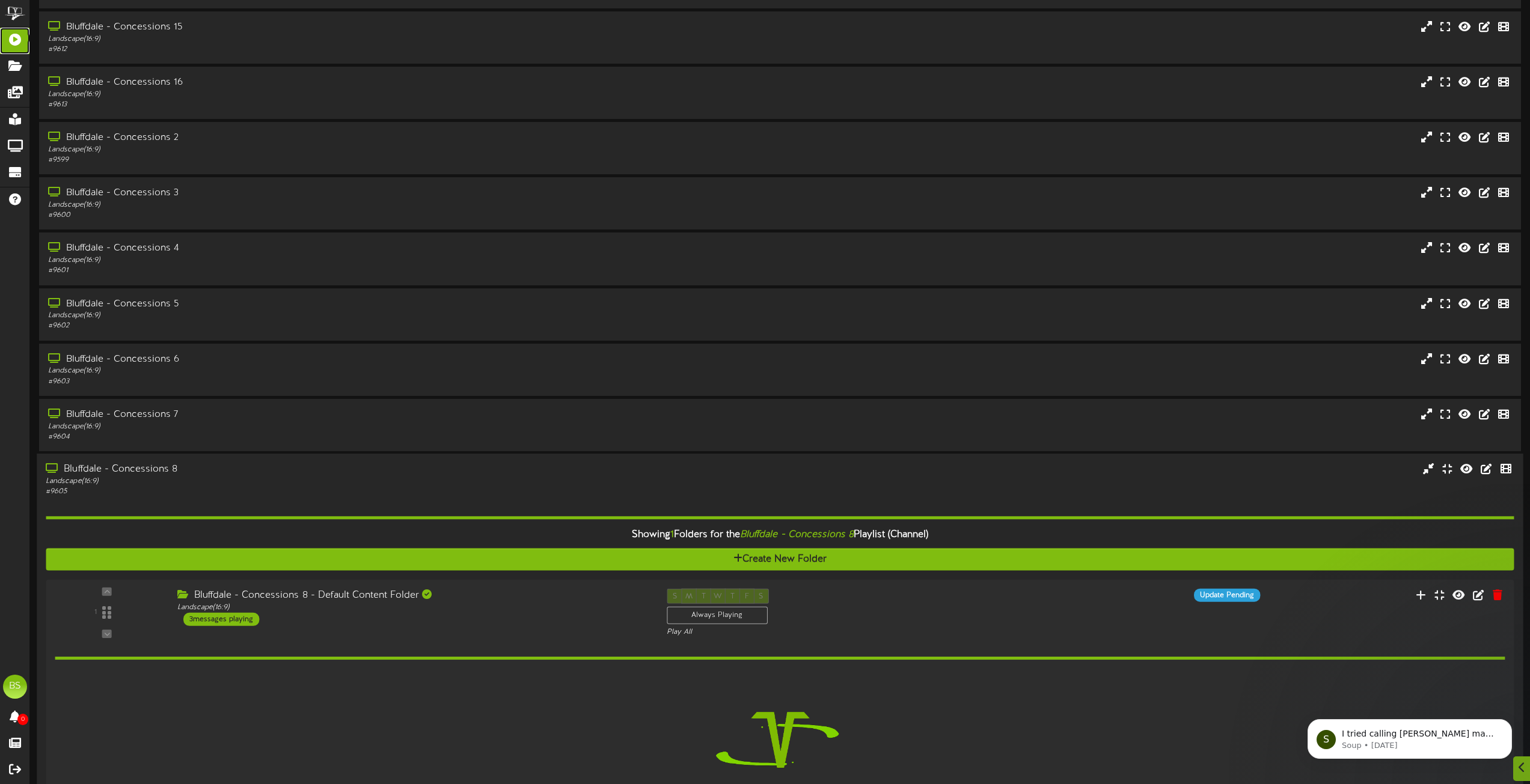
scroll to position [781, 0]
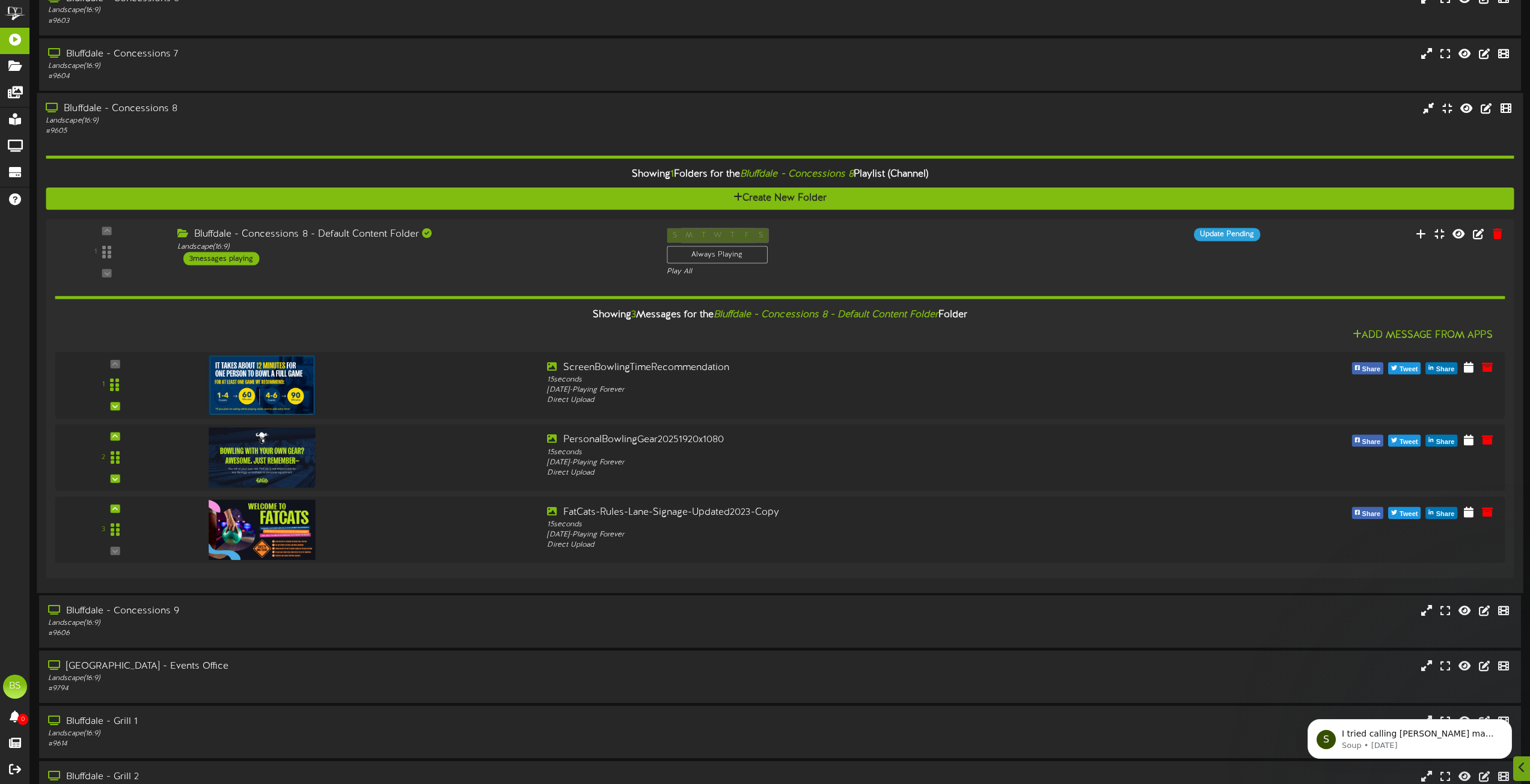
drag, startPoint x: 129, startPoint y: 109, endPoint x: 192, endPoint y: 129, distance: 66.1
click at [129, 109] on div "Bluffdale - Concessions 8" at bounding box center [346, 109] width 601 height 14
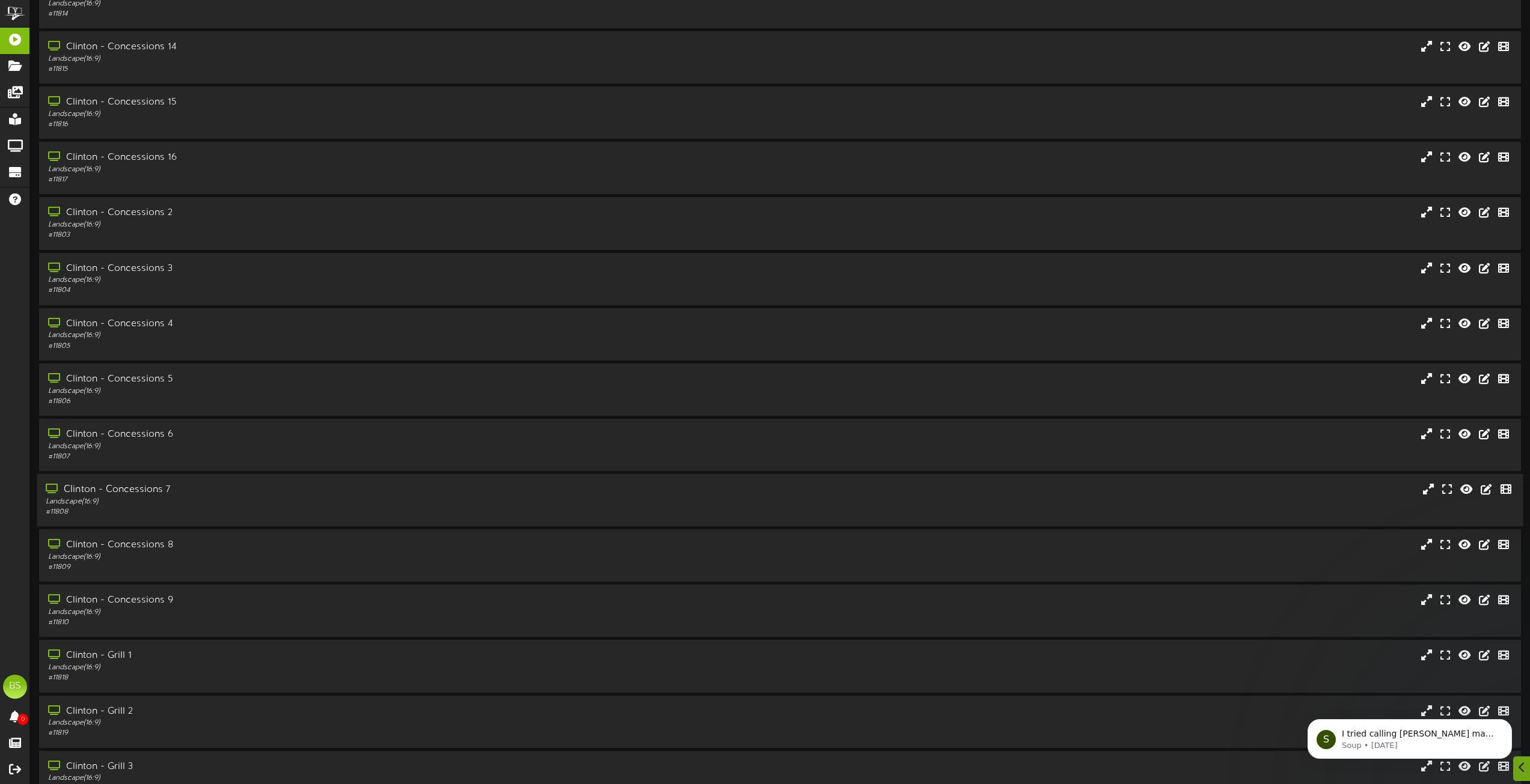
scroll to position [2283, 0]
click at [160, 487] on div "Clinton - Concessions 8" at bounding box center [346, 489] width 601 height 14
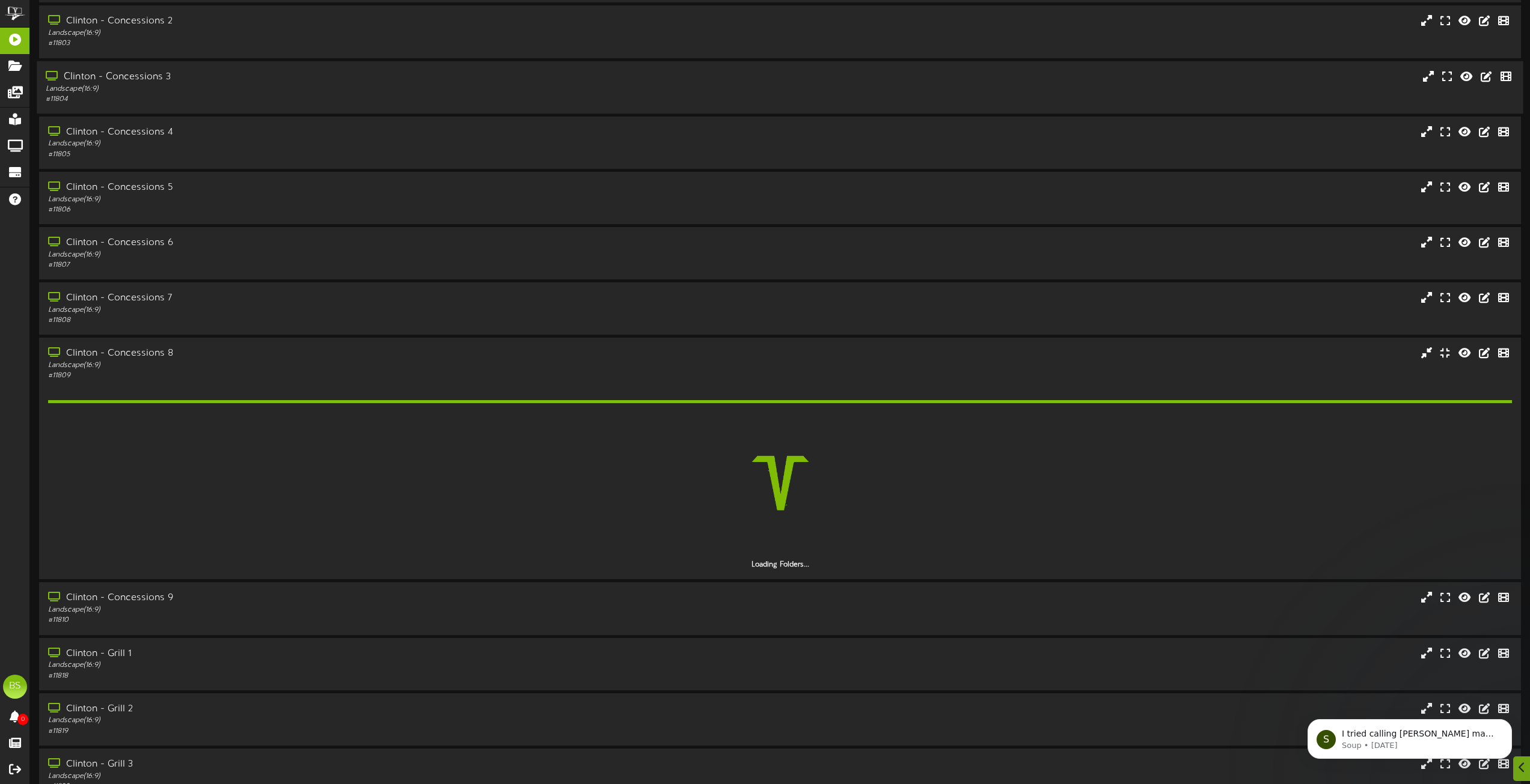
scroll to position [2643, 0]
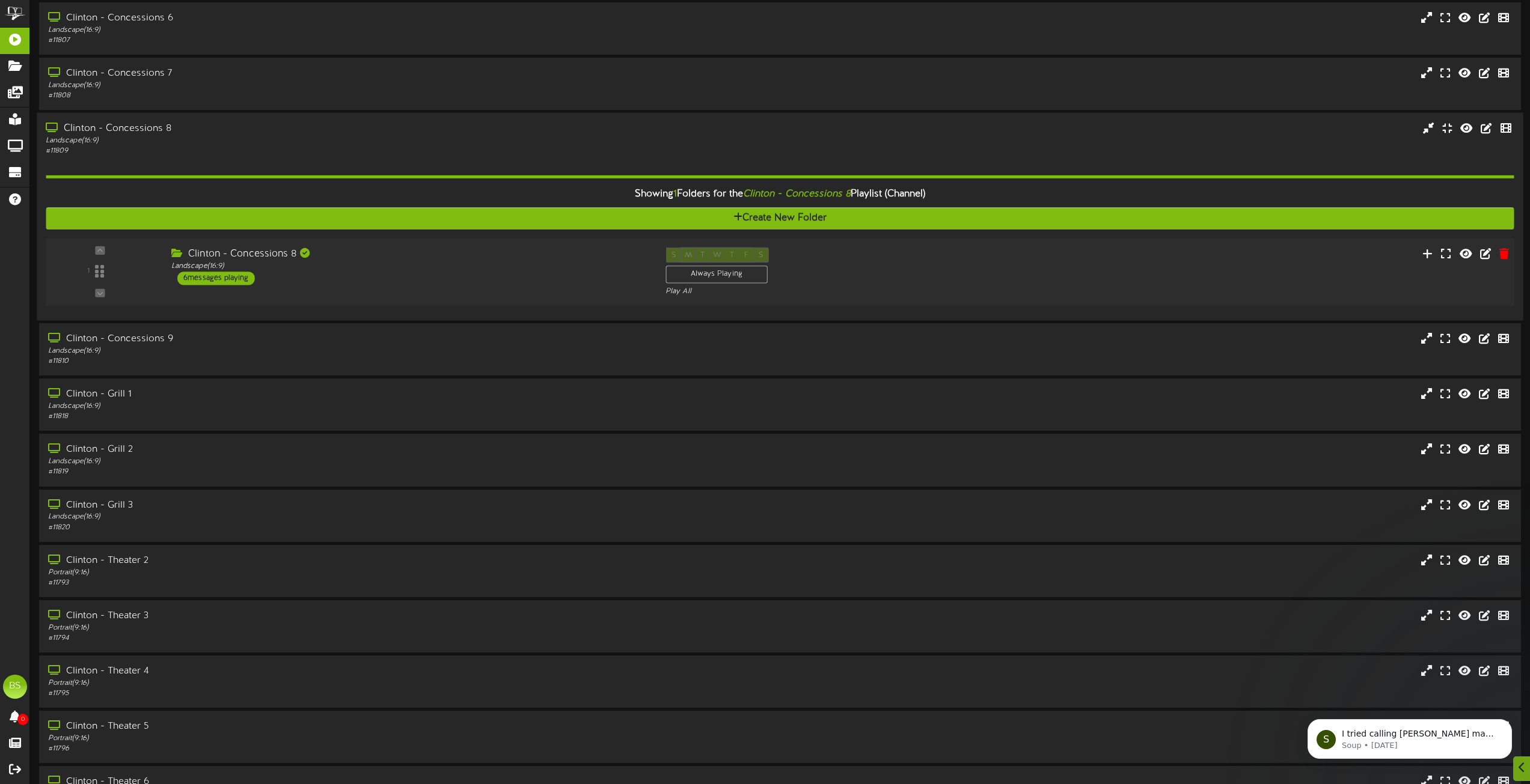
click at [233, 280] on div "6 messages playing" at bounding box center [216, 278] width 77 height 13
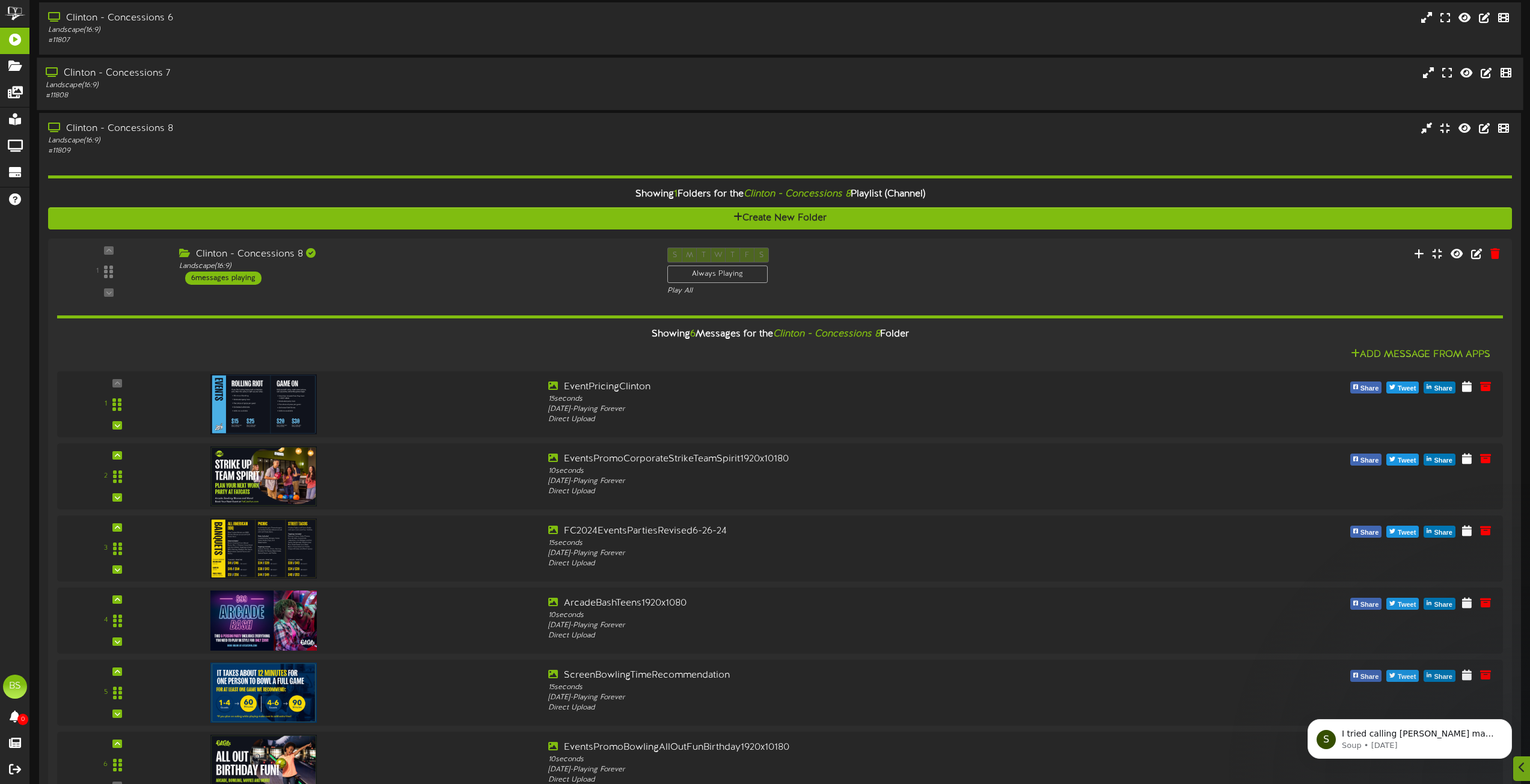
scroll to position [2823, 0]
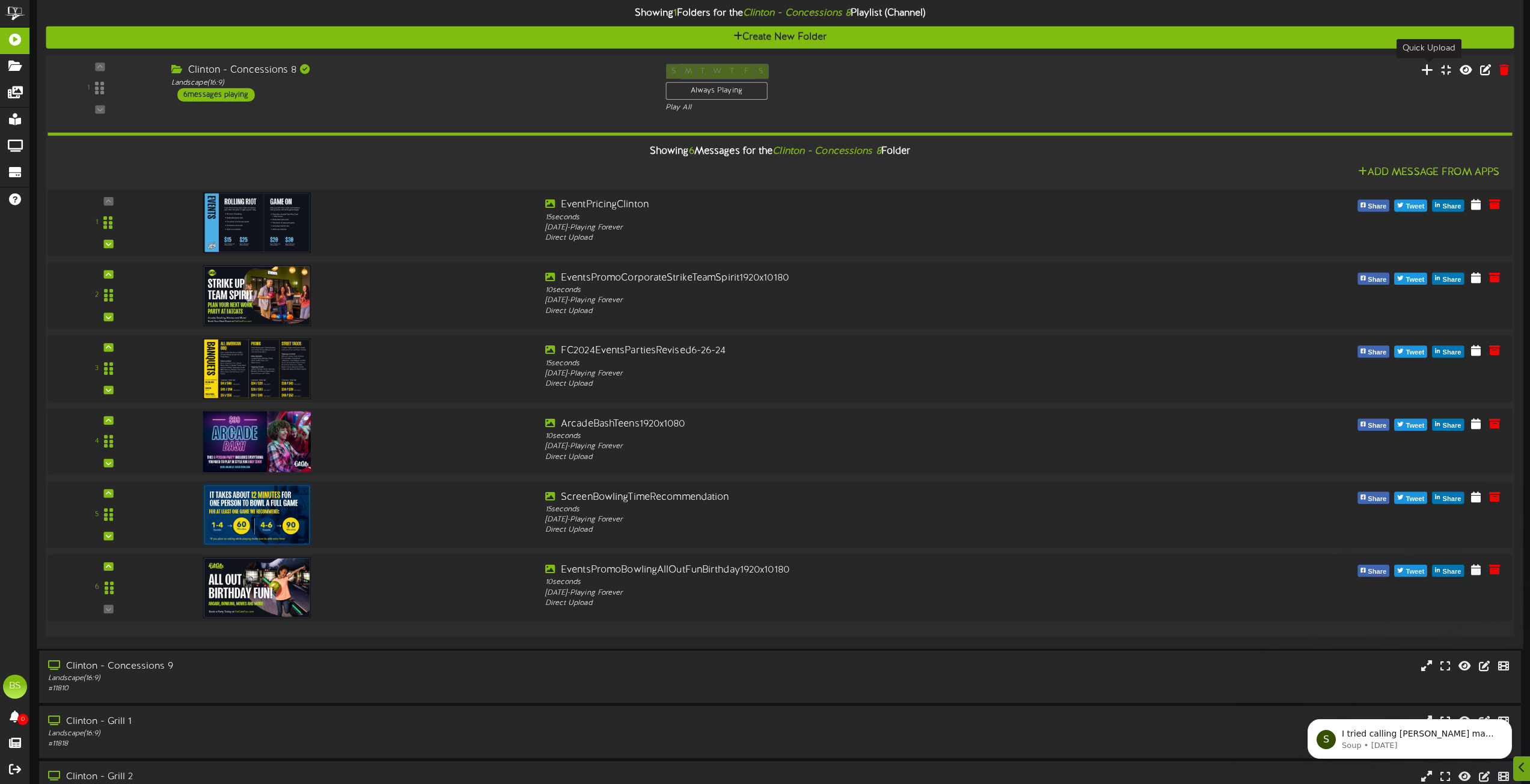
click at [1429, 71] on icon at bounding box center [1428, 69] width 13 height 13
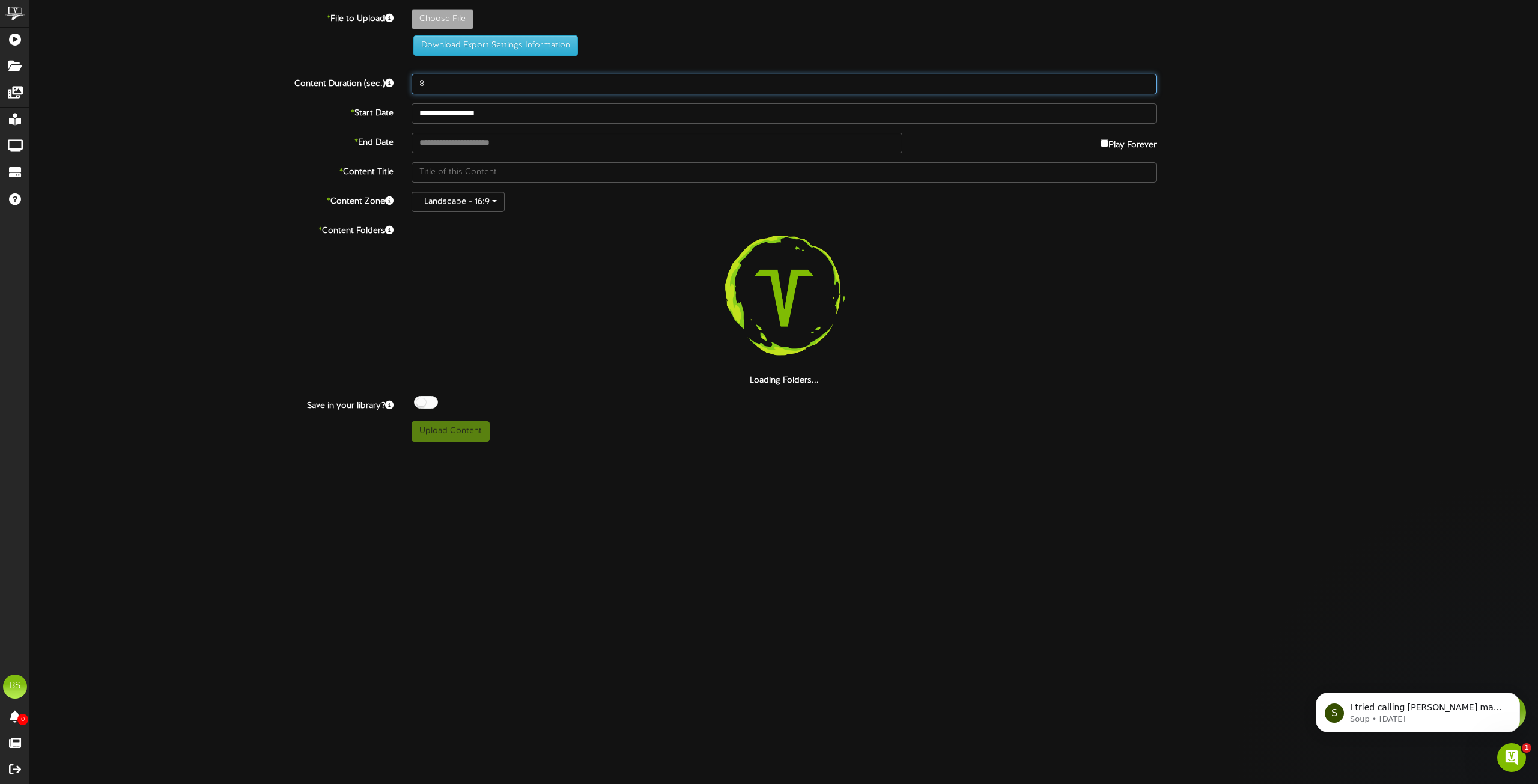
click at [438, 77] on input "8" at bounding box center [784, 84] width 745 height 21
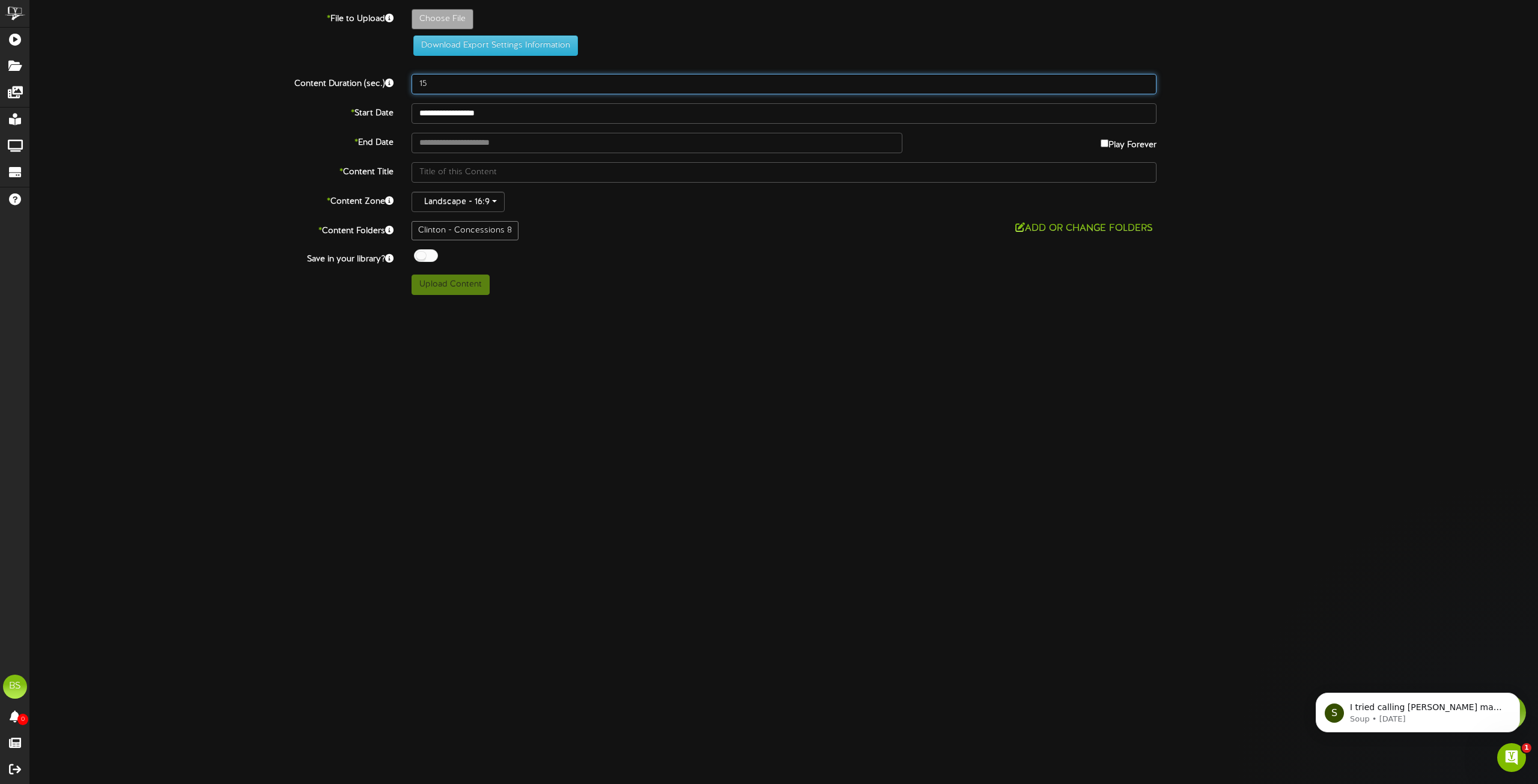
type input "15"
type input "**********"
type input "PersonalBowlingGear20251920x1080"
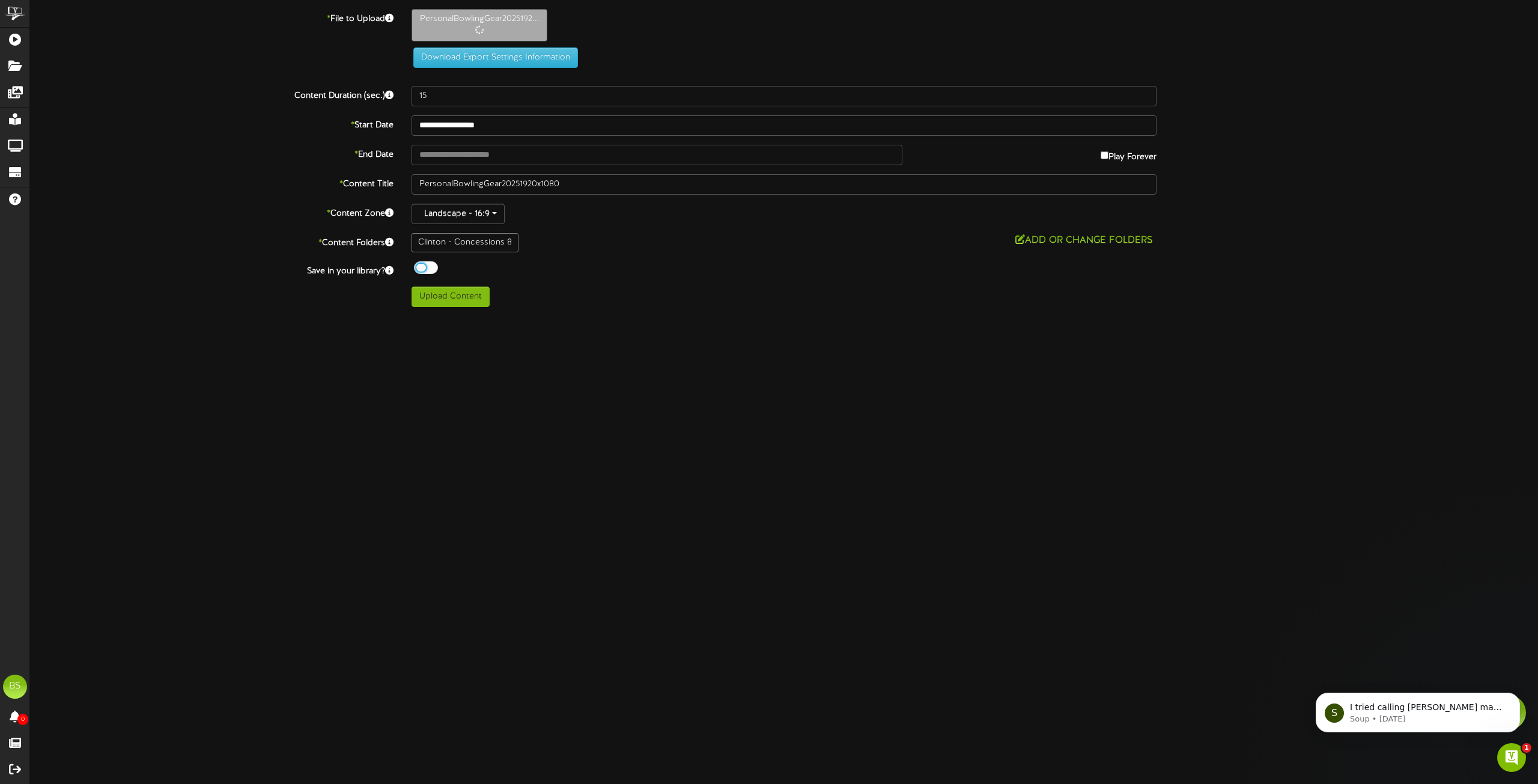
click at [424, 269] on div at bounding box center [426, 268] width 24 height 13
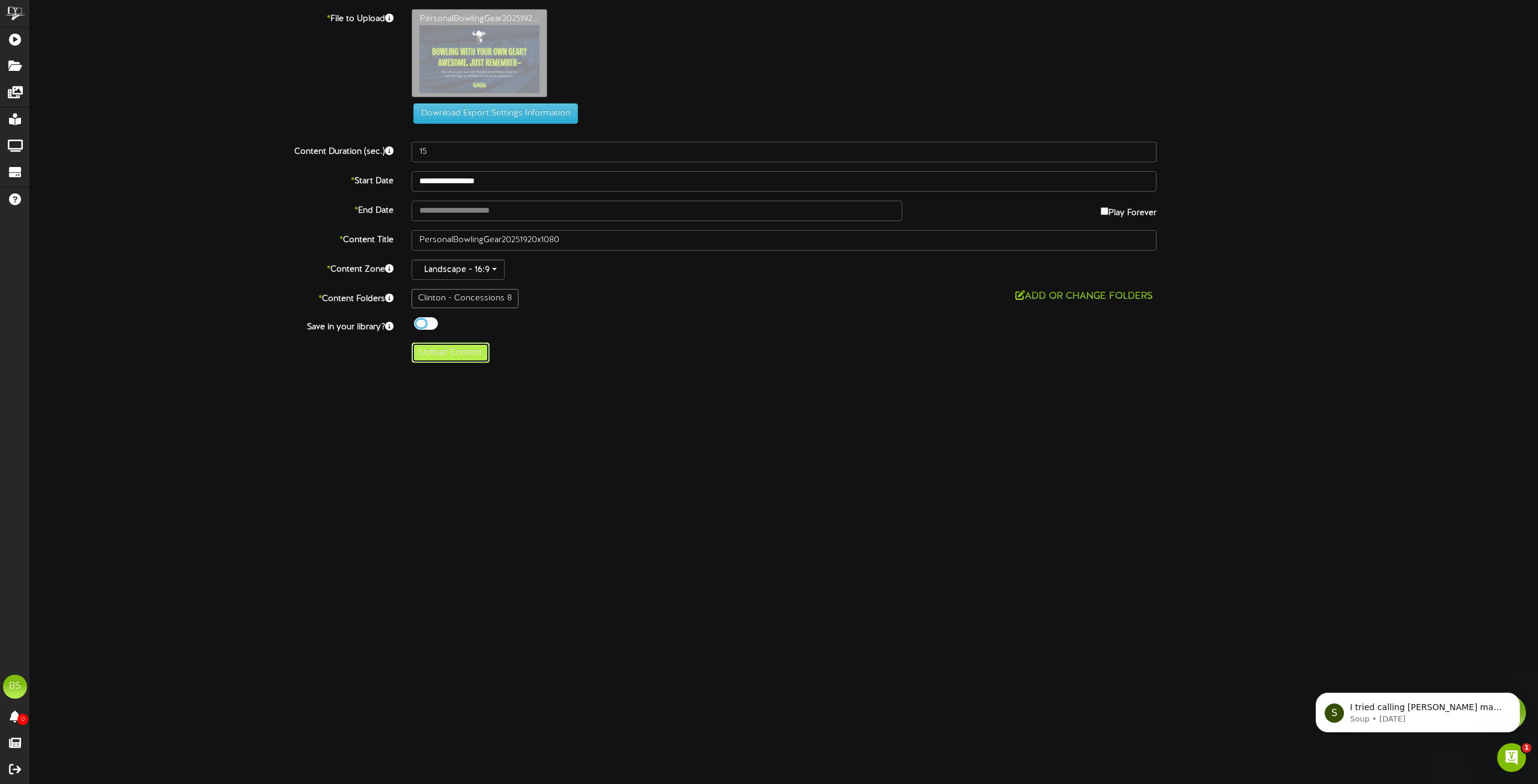
click at [460, 354] on button "Upload Content" at bounding box center [450, 352] width 78 height 21
type input "**********"
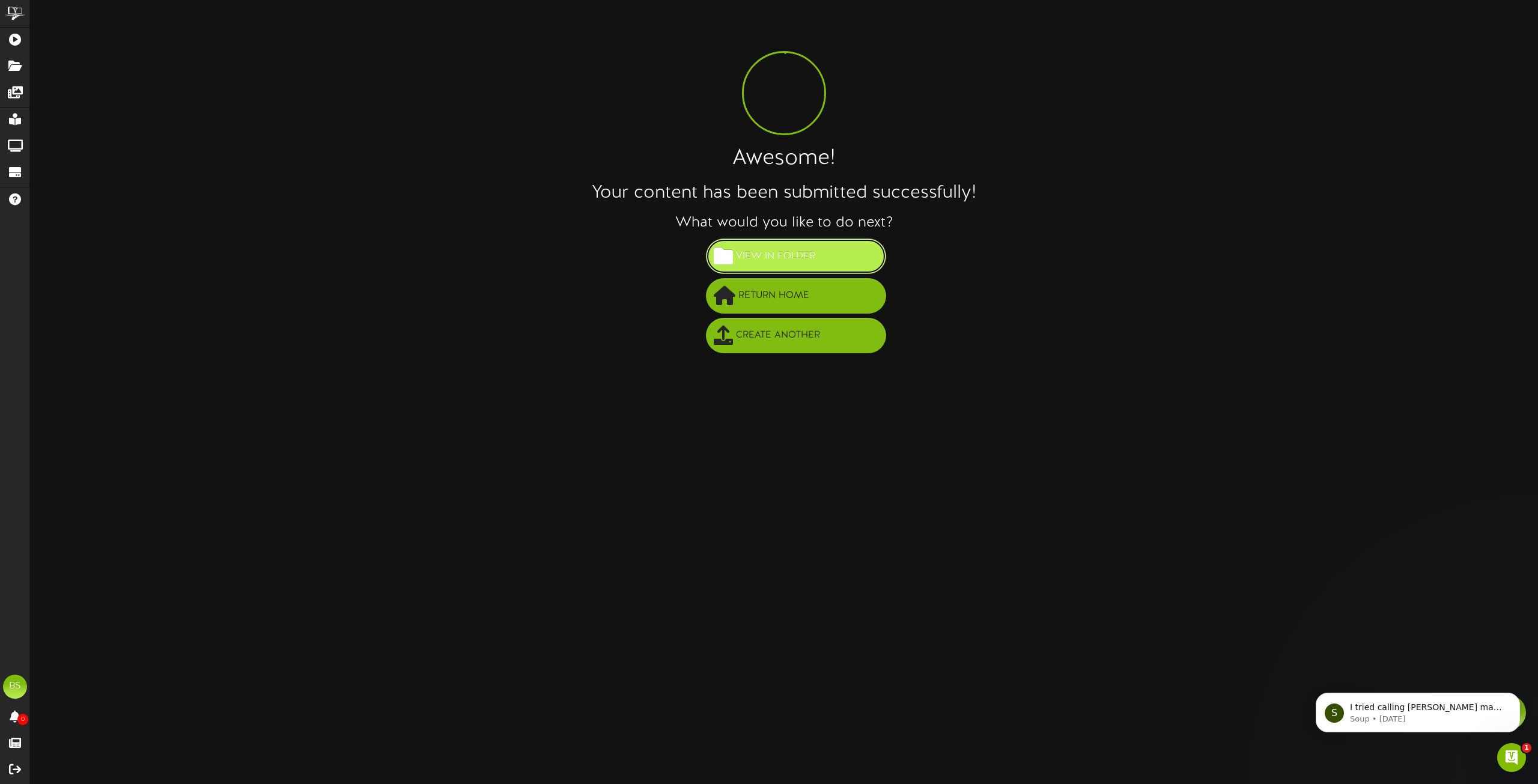
click at [796, 242] on button "View in Folder" at bounding box center [796, 256] width 180 height 35
